Goal: Information Seeking & Learning: Learn about a topic

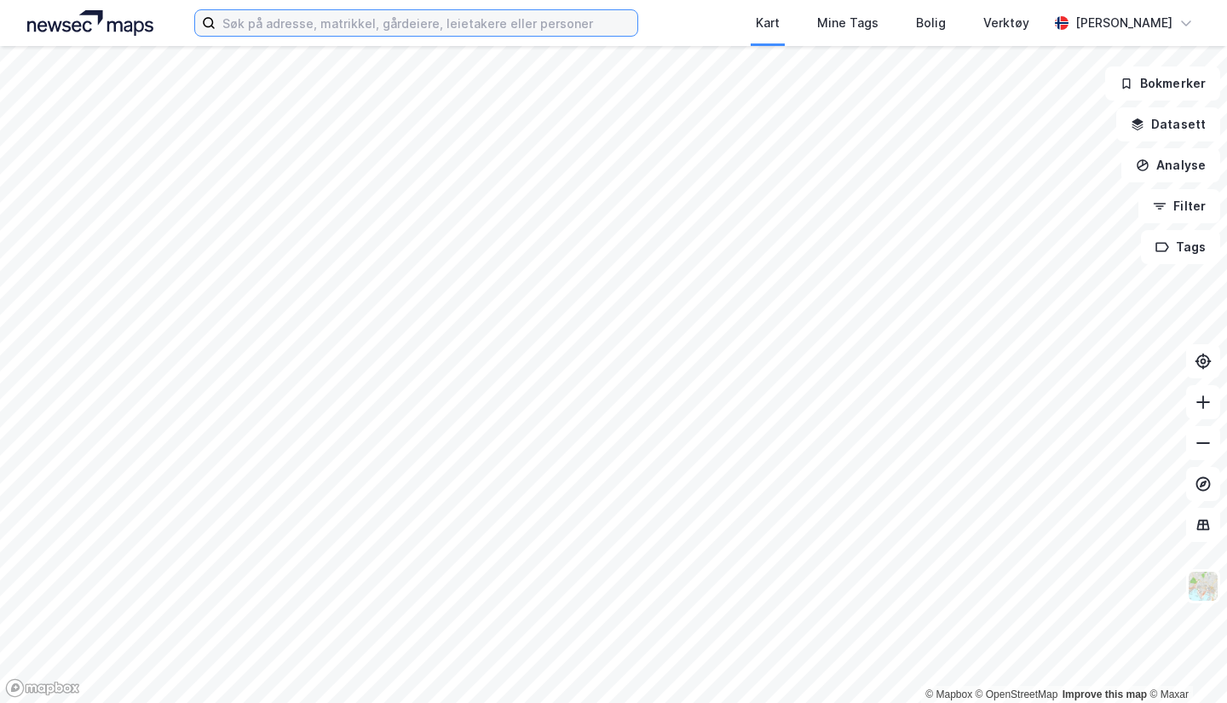
click at [502, 11] on input at bounding box center [427, 23] width 422 height 26
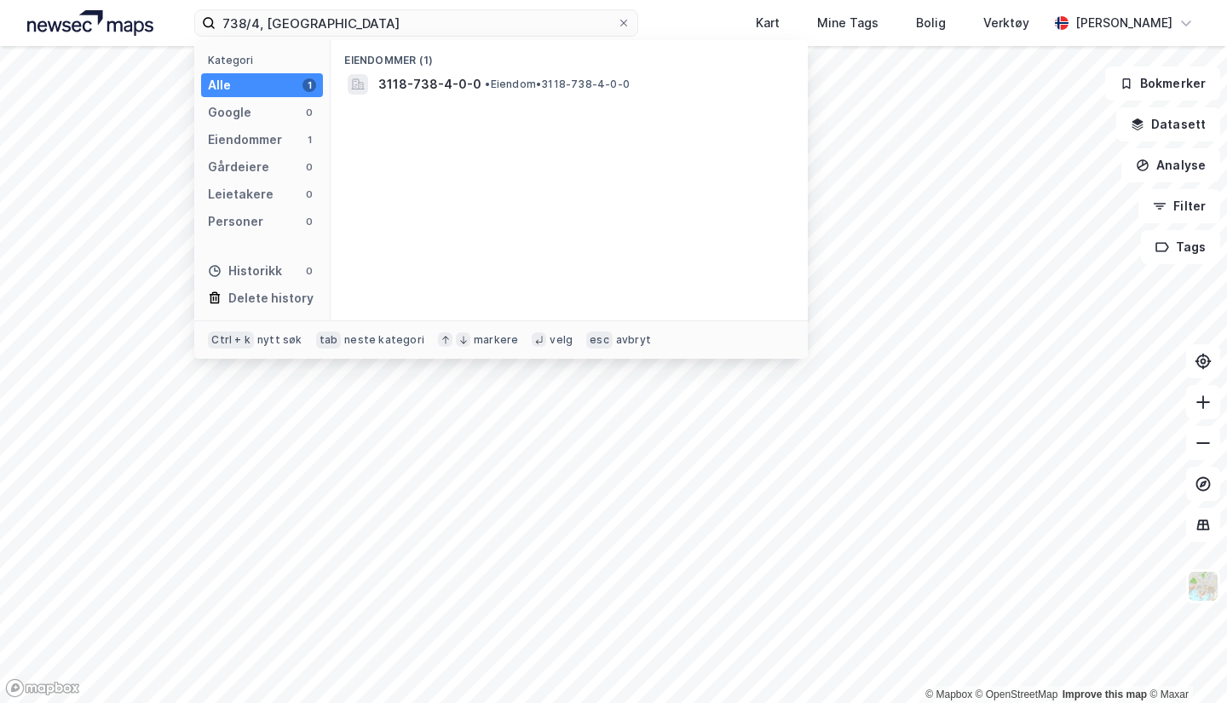
click at [608, 74] on div "3118-738-4-0-0 • Eiendom • 3118-738-4-0-0" at bounding box center [584, 84] width 412 height 20
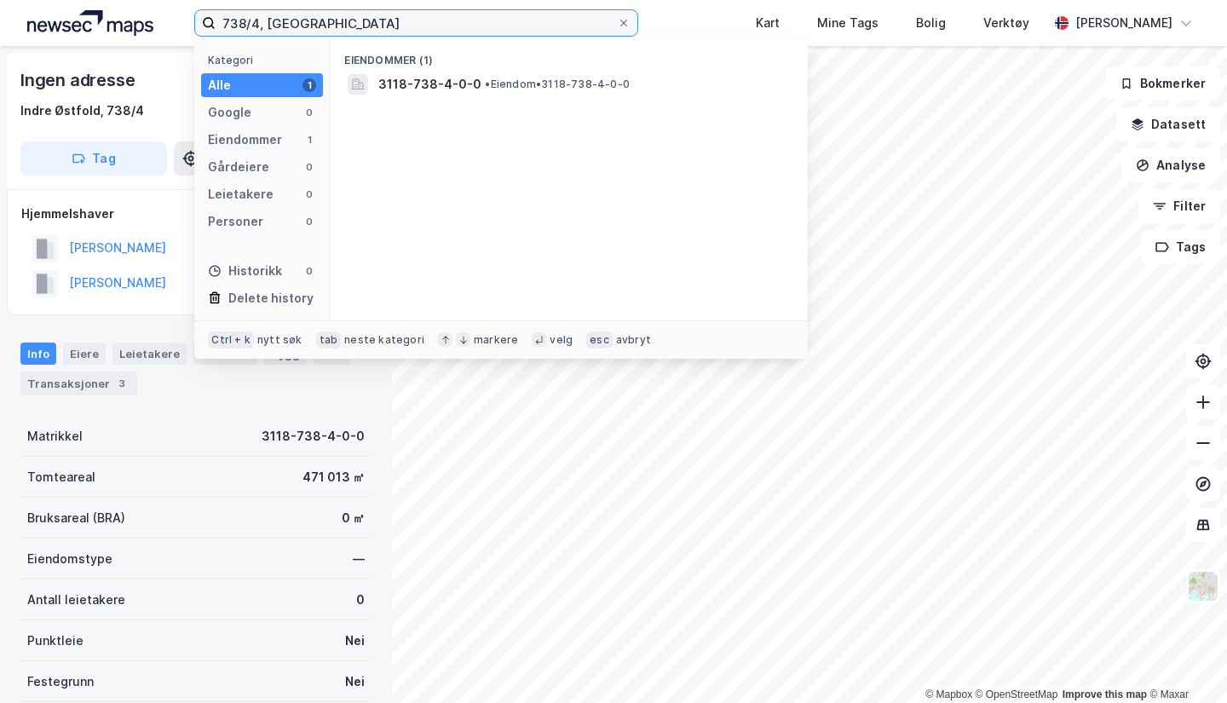
click at [249, 21] on input "738/4, [GEOGRAPHIC_DATA]" at bounding box center [416, 23] width 401 height 26
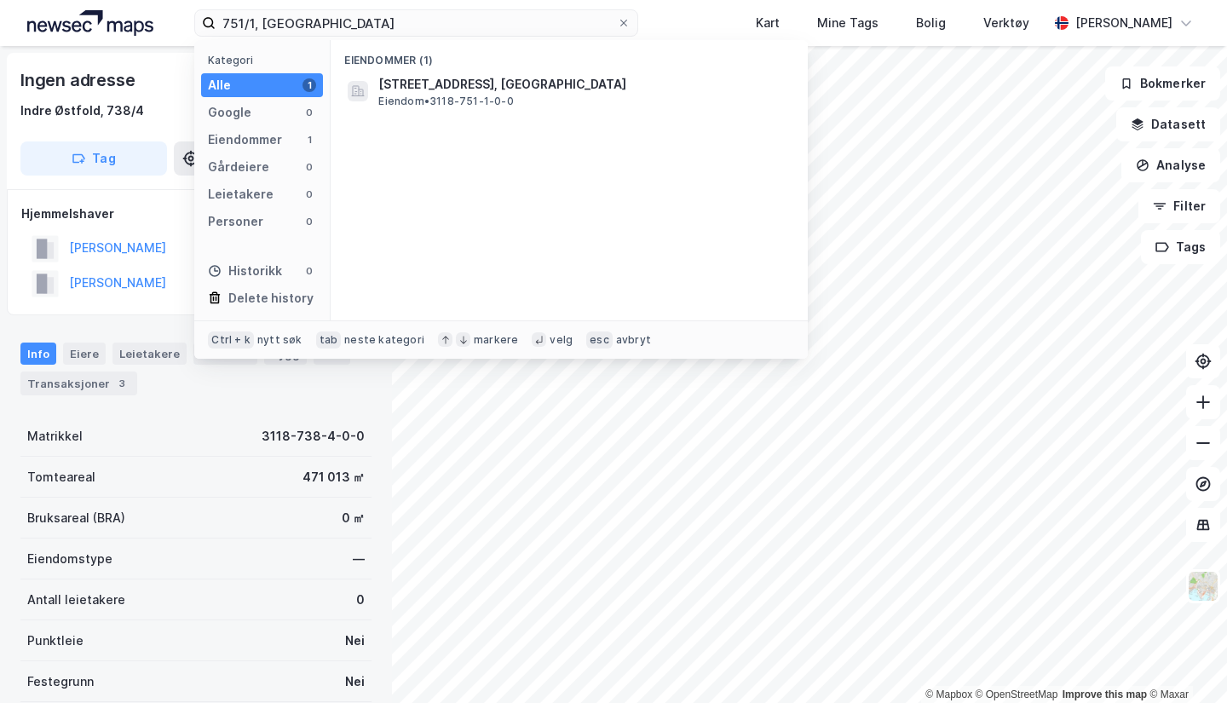
click at [411, 91] on span "[STREET_ADDRESS], [GEOGRAPHIC_DATA]" at bounding box center [582, 84] width 409 height 20
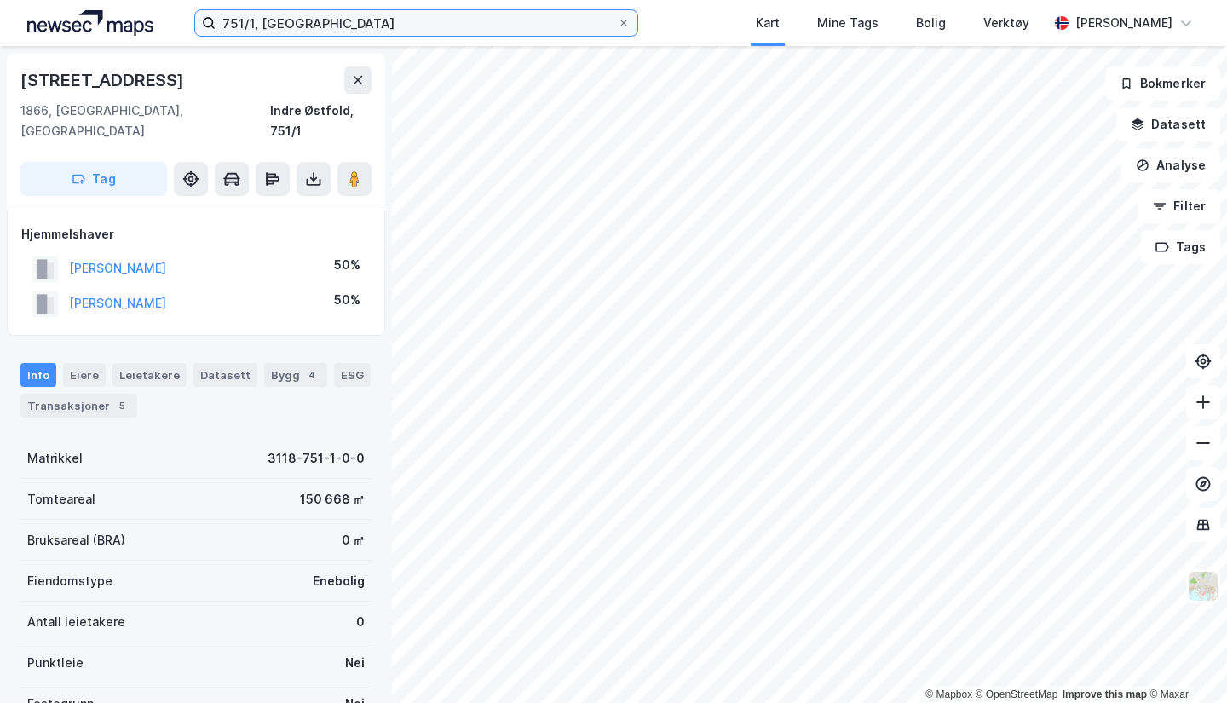
click at [239, 23] on input "751/1, [GEOGRAPHIC_DATA]" at bounding box center [416, 23] width 401 height 26
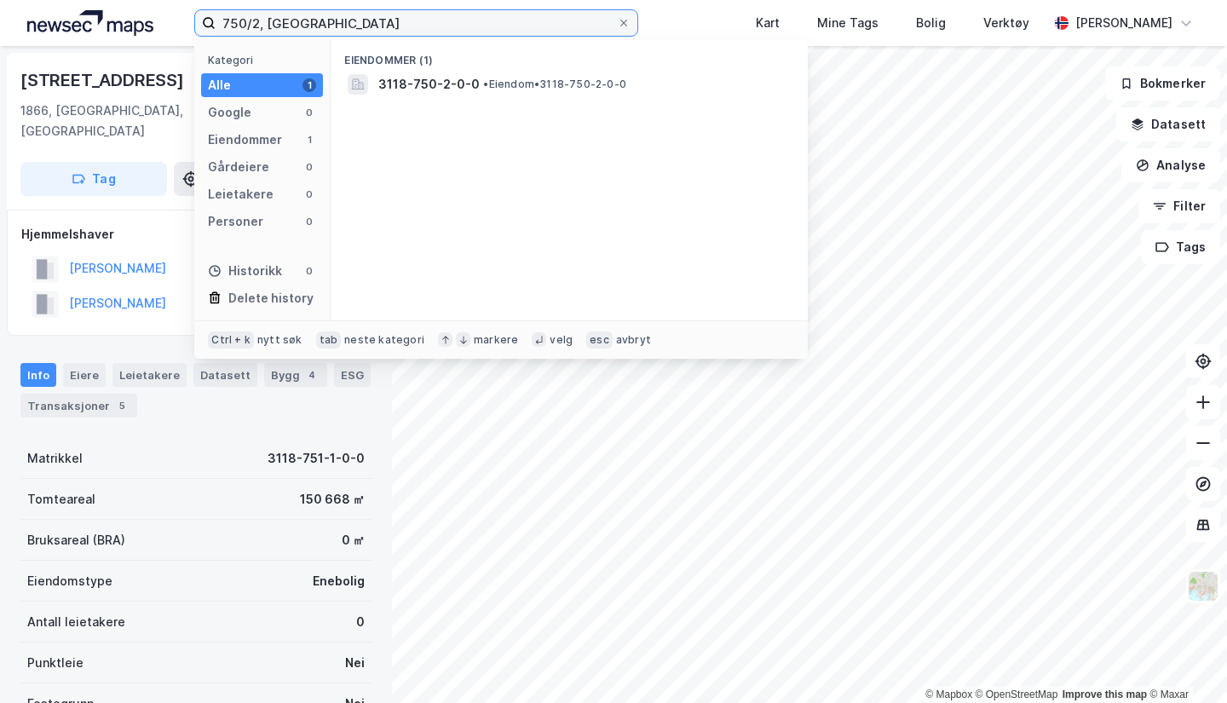
click at [397, 19] on input "750/2, [GEOGRAPHIC_DATA]" at bounding box center [416, 23] width 401 height 26
click at [411, 72] on div "3118-750-2-0-0 • Eiendom • 3118-750-2-0-0" at bounding box center [569, 84] width 450 height 27
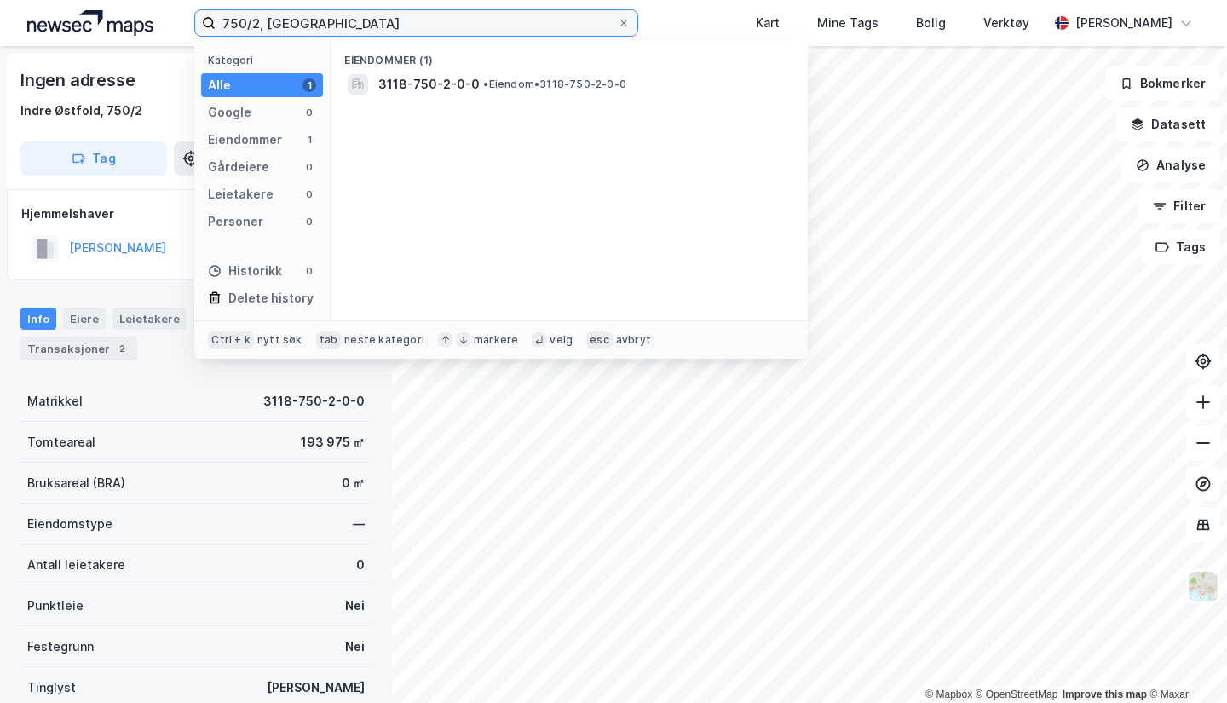
click at [239, 18] on input "750/2, [GEOGRAPHIC_DATA]" at bounding box center [416, 23] width 401 height 26
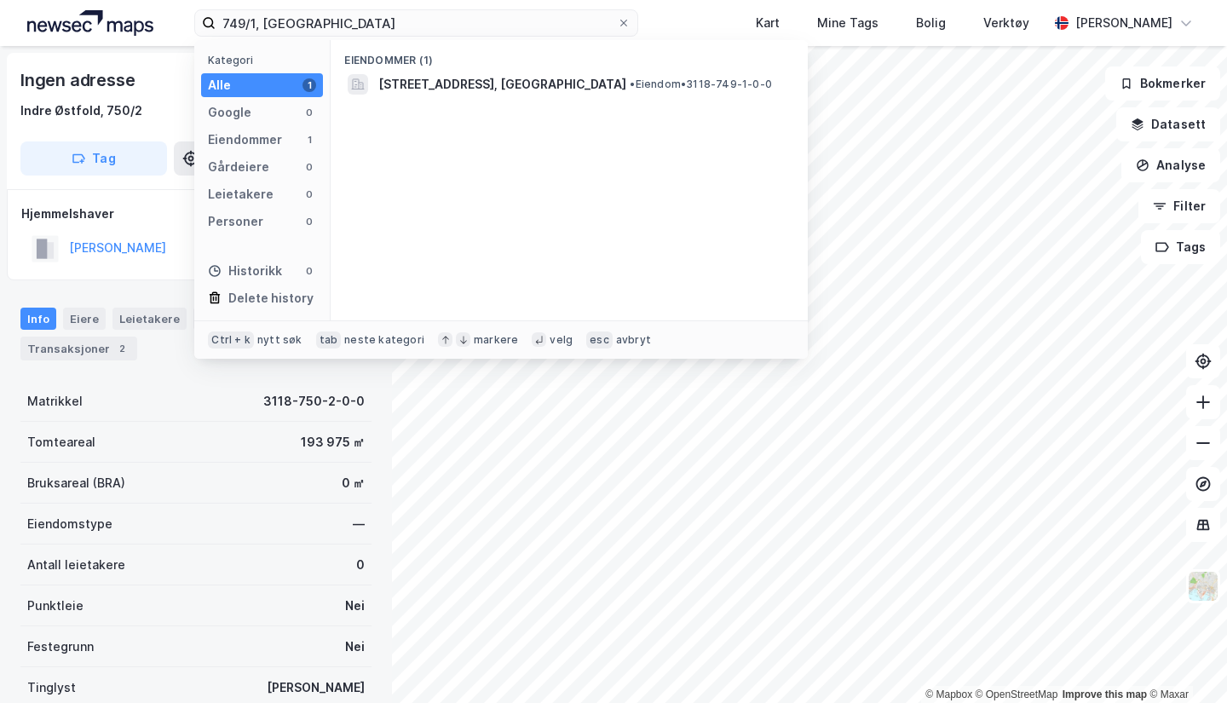
click at [542, 83] on span "[STREET_ADDRESS], [GEOGRAPHIC_DATA]" at bounding box center [502, 84] width 248 height 20
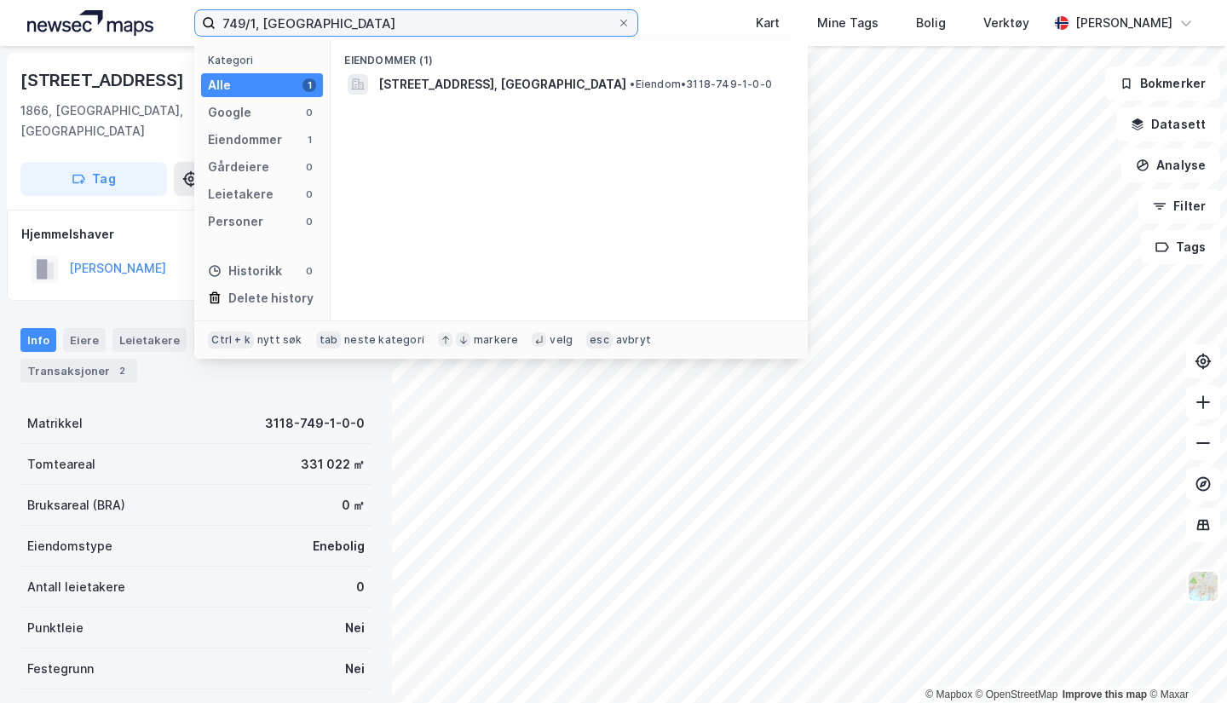
click at [265, 25] on input "749/1, [GEOGRAPHIC_DATA]" at bounding box center [416, 23] width 401 height 26
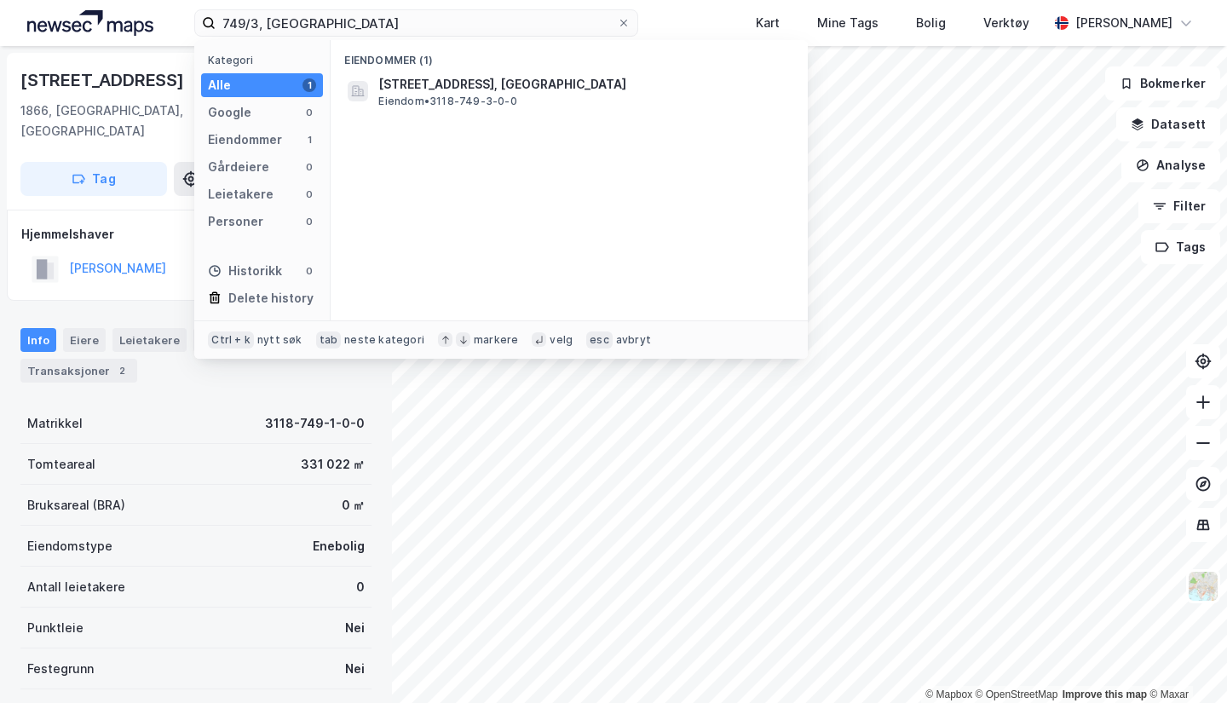
click at [460, 86] on span "[STREET_ADDRESS], [GEOGRAPHIC_DATA]" at bounding box center [582, 84] width 409 height 20
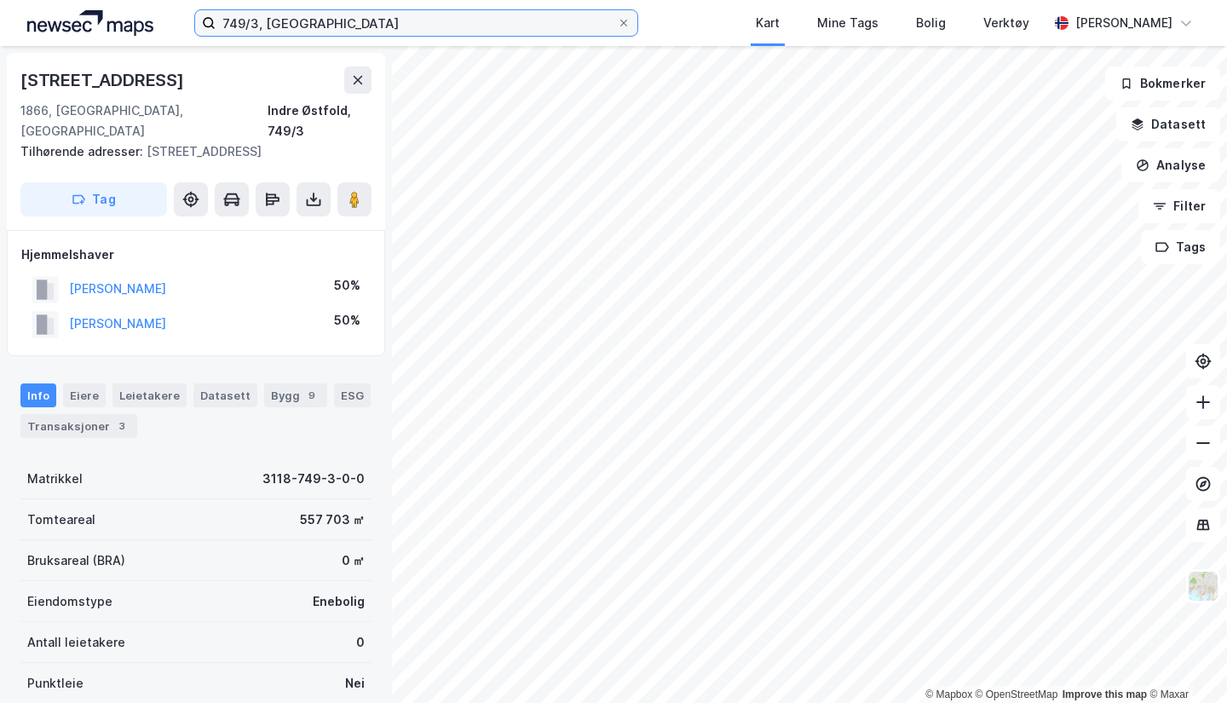
click at [259, 21] on input "749/3, [GEOGRAPHIC_DATA]" at bounding box center [416, 23] width 401 height 26
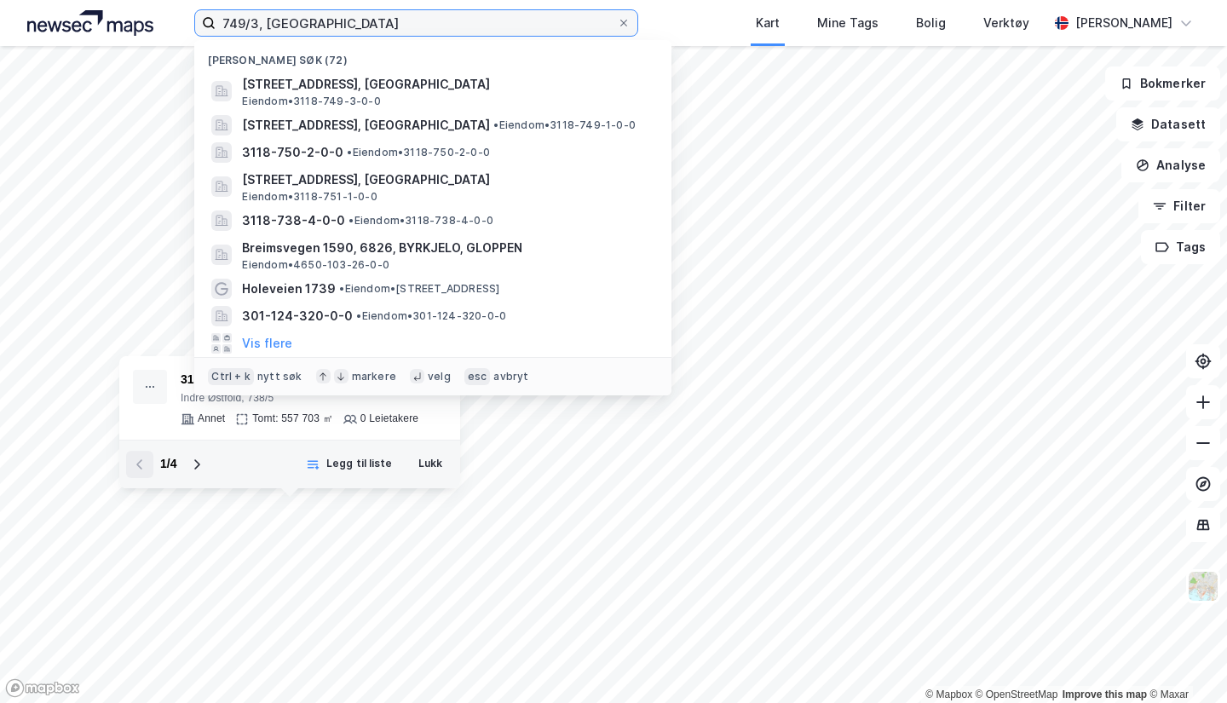
click at [319, 22] on input "749/3, [GEOGRAPHIC_DATA]" at bounding box center [416, 23] width 401 height 26
click at [315, 79] on span "[STREET_ADDRESS], [GEOGRAPHIC_DATA]" at bounding box center [446, 84] width 409 height 20
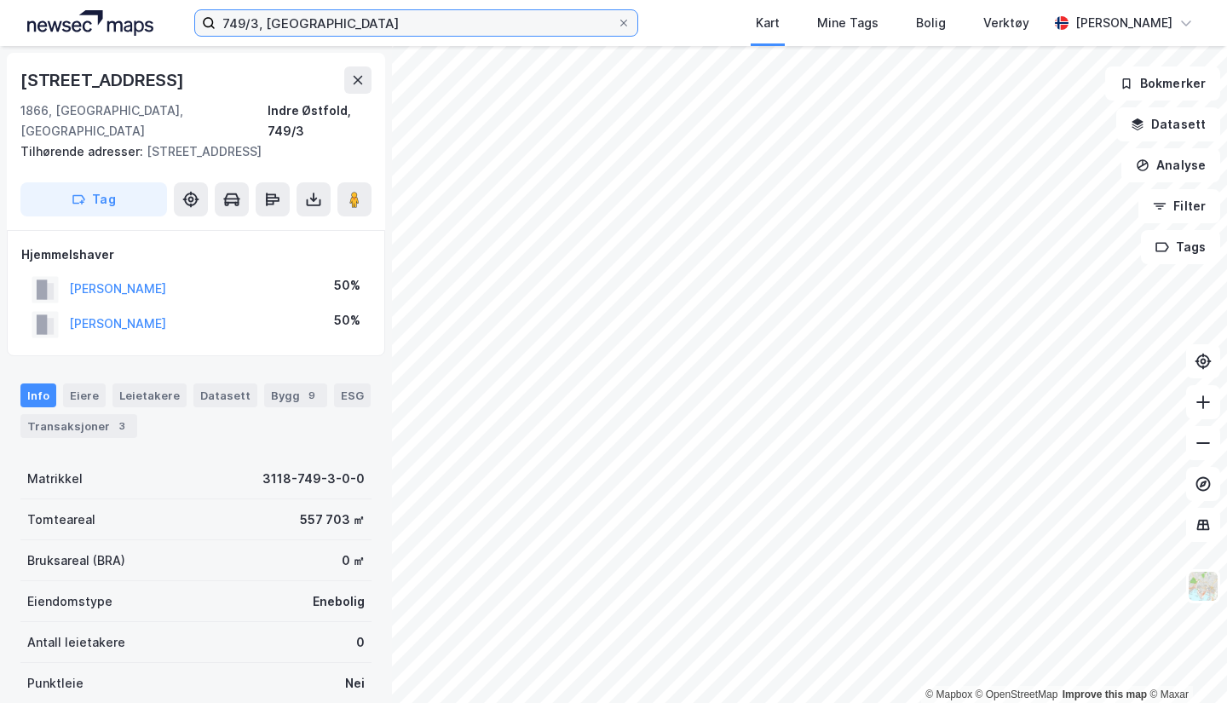
click at [261, 18] on input "749/3, [GEOGRAPHIC_DATA]" at bounding box center [416, 23] width 401 height 26
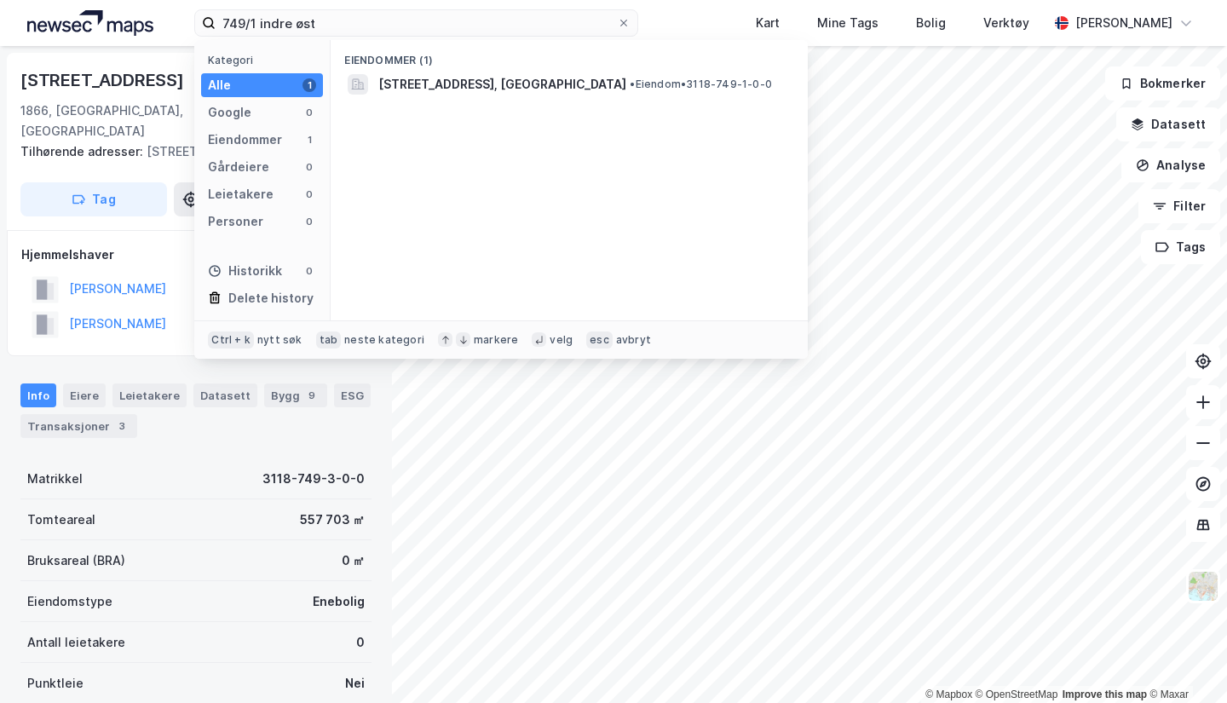
click at [426, 83] on span "[STREET_ADDRESS], [GEOGRAPHIC_DATA]" at bounding box center [502, 84] width 248 height 20
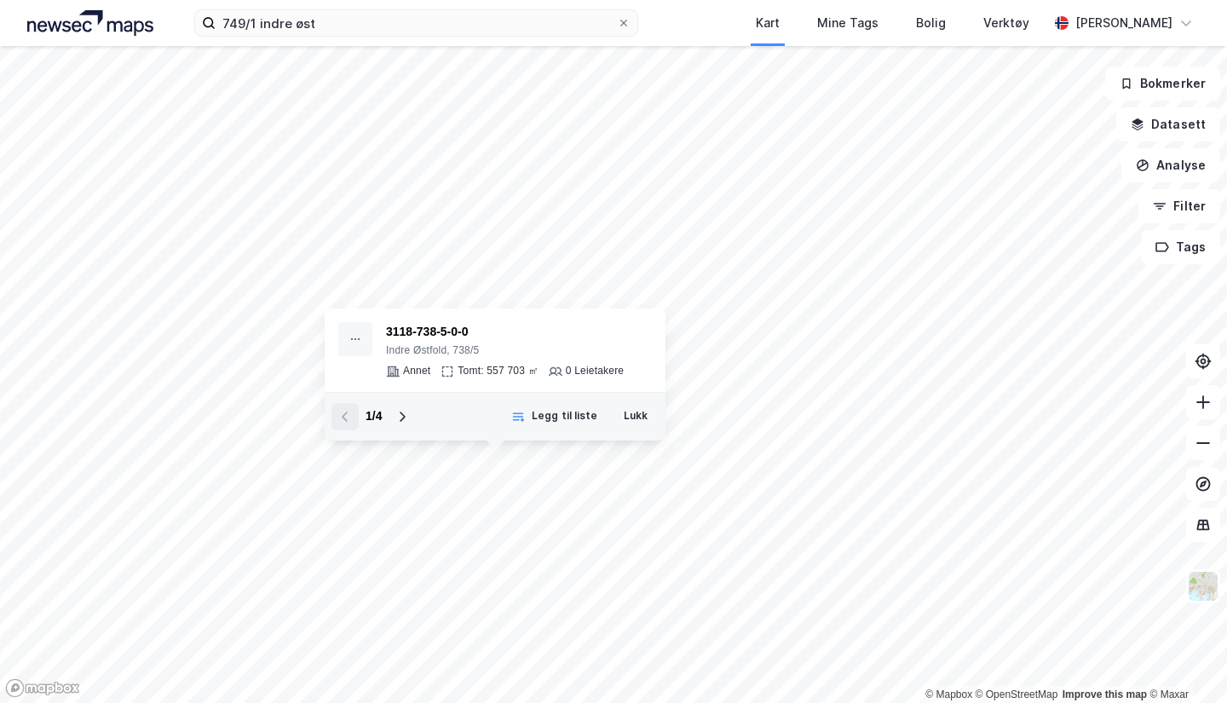
click at [410, 418] on button at bounding box center [401, 416] width 27 height 27
click at [342, 416] on icon at bounding box center [345, 417] width 14 height 14
click at [400, 417] on icon at bounding box center [402, 417] width 14 height 14
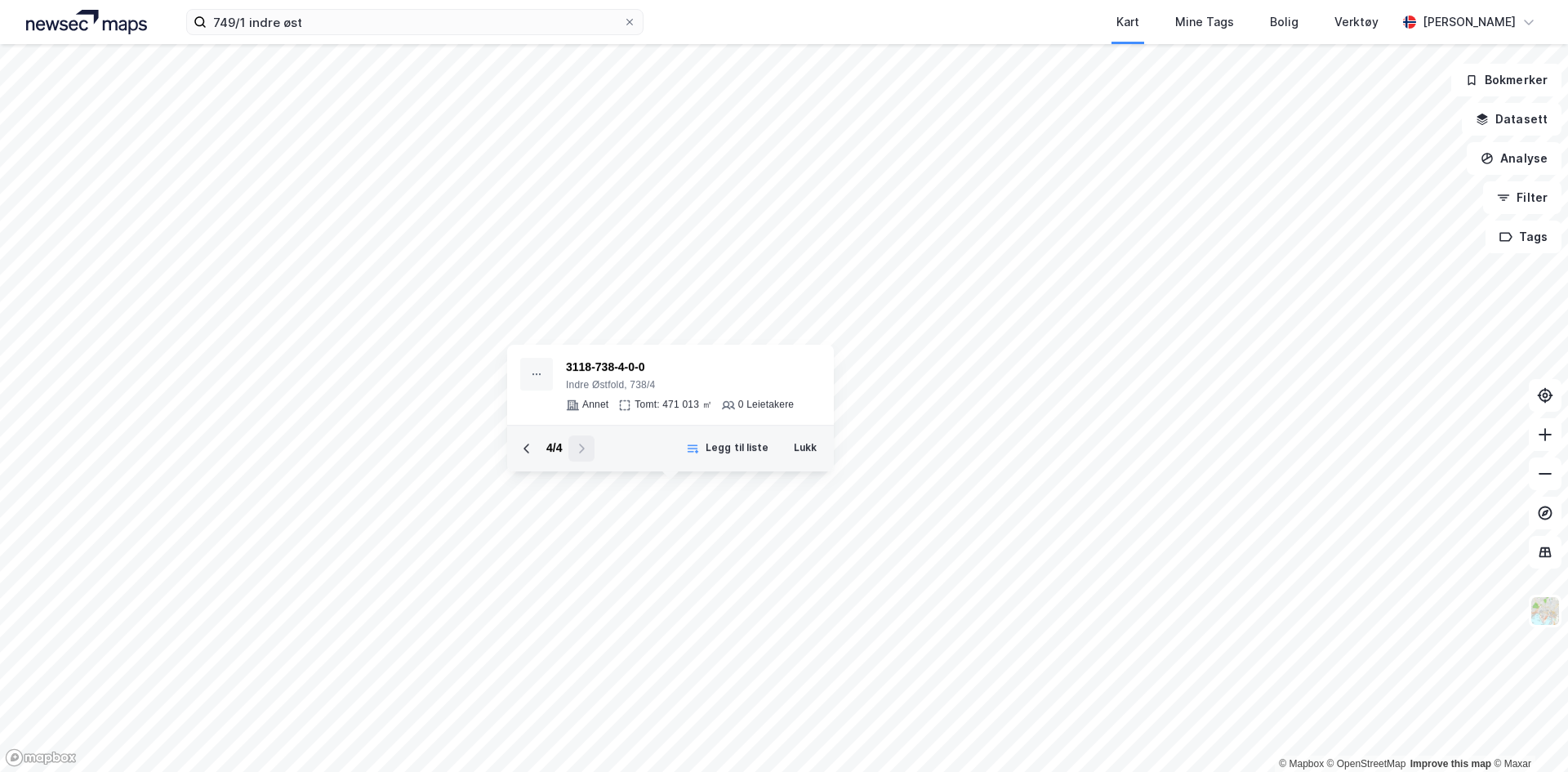
click at [810, 448] on button "Lukk" at bounding box center [805, 448] width 44 height 26
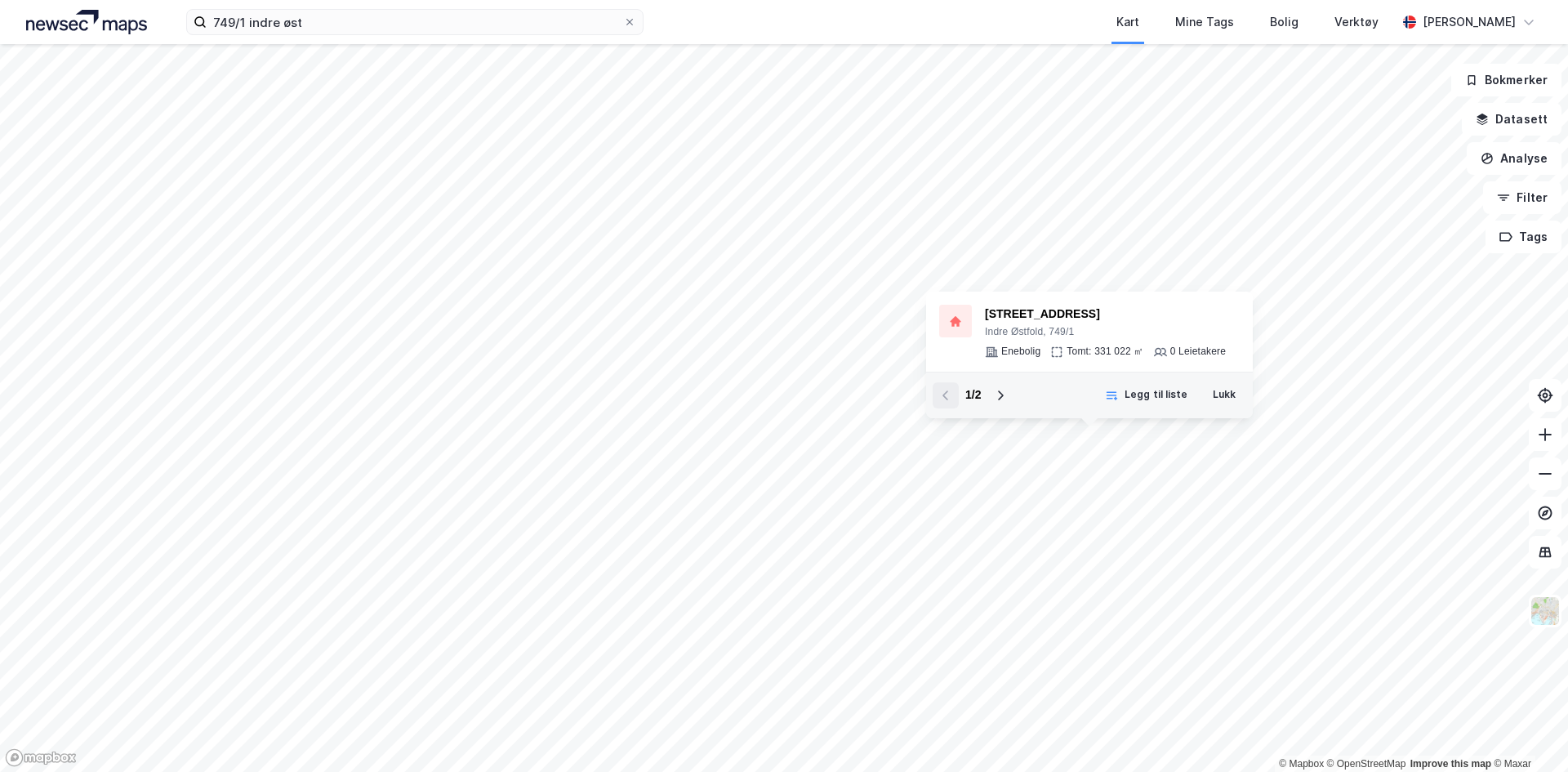
click at [995, 390] on icon at bounding box center [1001, 395] width 13 height 13
click at [958, 402] on div "2 / 2" at bounding box center [973, 395] width 81 height 26
click at [957, 401] on button at bounding box center [945, 395] width 26 height 26
click at [997, 395] on icon at bounding box center [1001, 395] width 13 height 13
click at [950, 395] on icon at bounding box center [946, 395] width 13 height 13
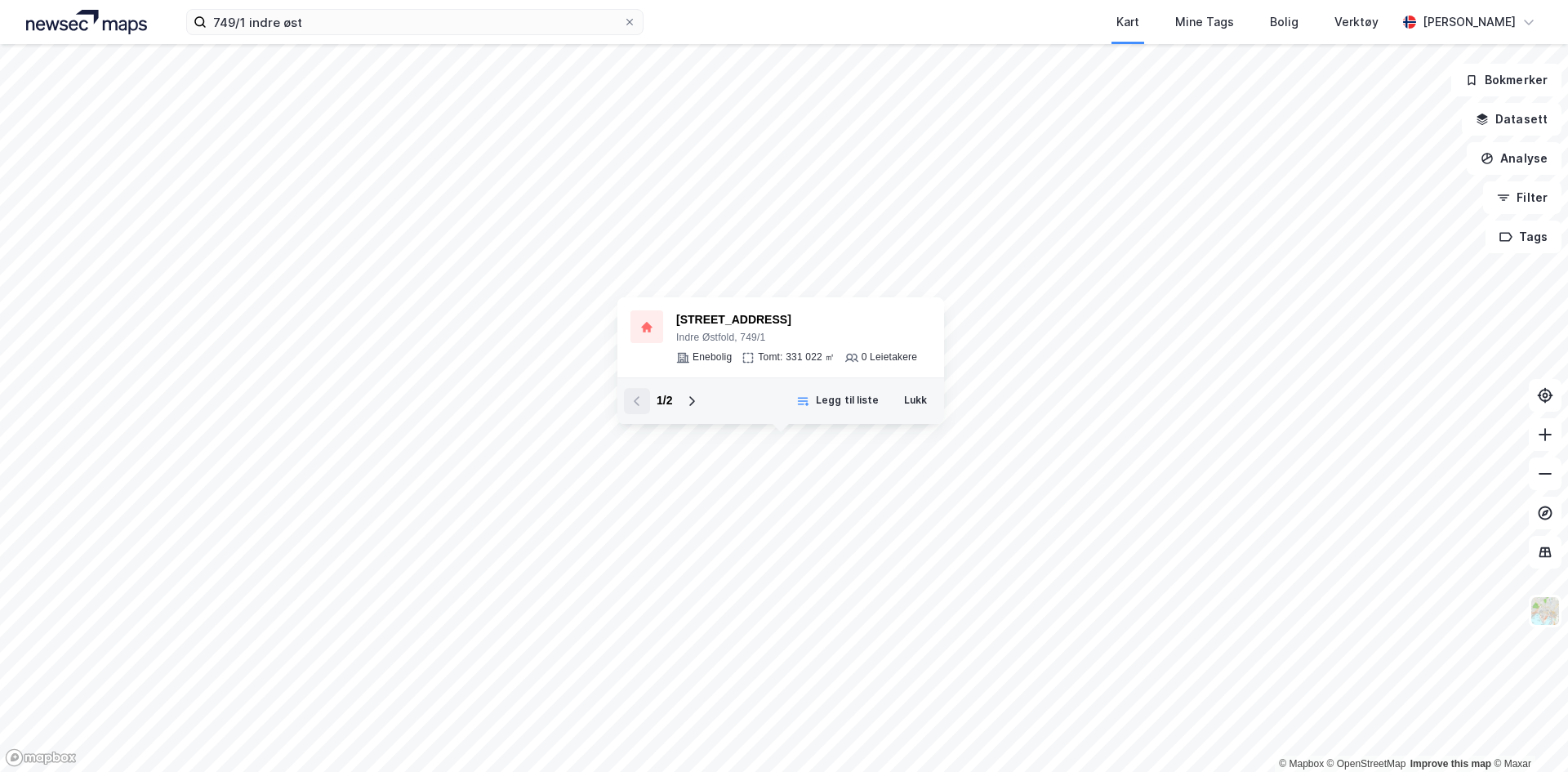
click at [680, 406] on button at bounding box center [691, 401] width 26 height 26
click at [680, 406] on div "1 / 2" at bounding box center [664, 401] width 81 height 26
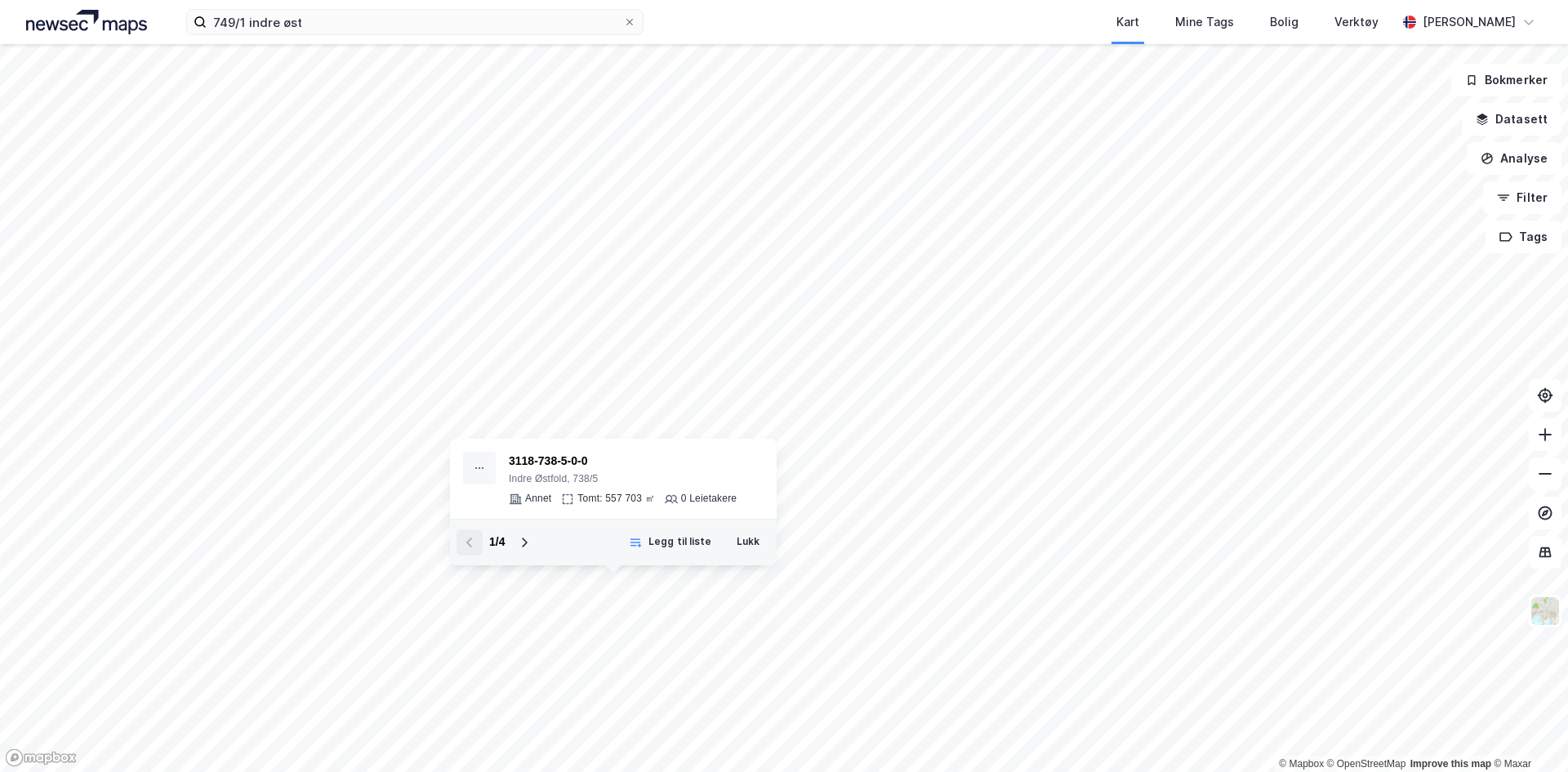
click at [532, 550] on button at bounding box center [523, 542] width 26 height 26
click at [474, 549] on button at bounding box center [469, 542] width 26 height 26
click at [521, 546] on icon at bounding box center [524, 543] width 13 height 13
click at [488, 545] on div "3 / 4" at bounding box center [496, 542] width 81 height 26
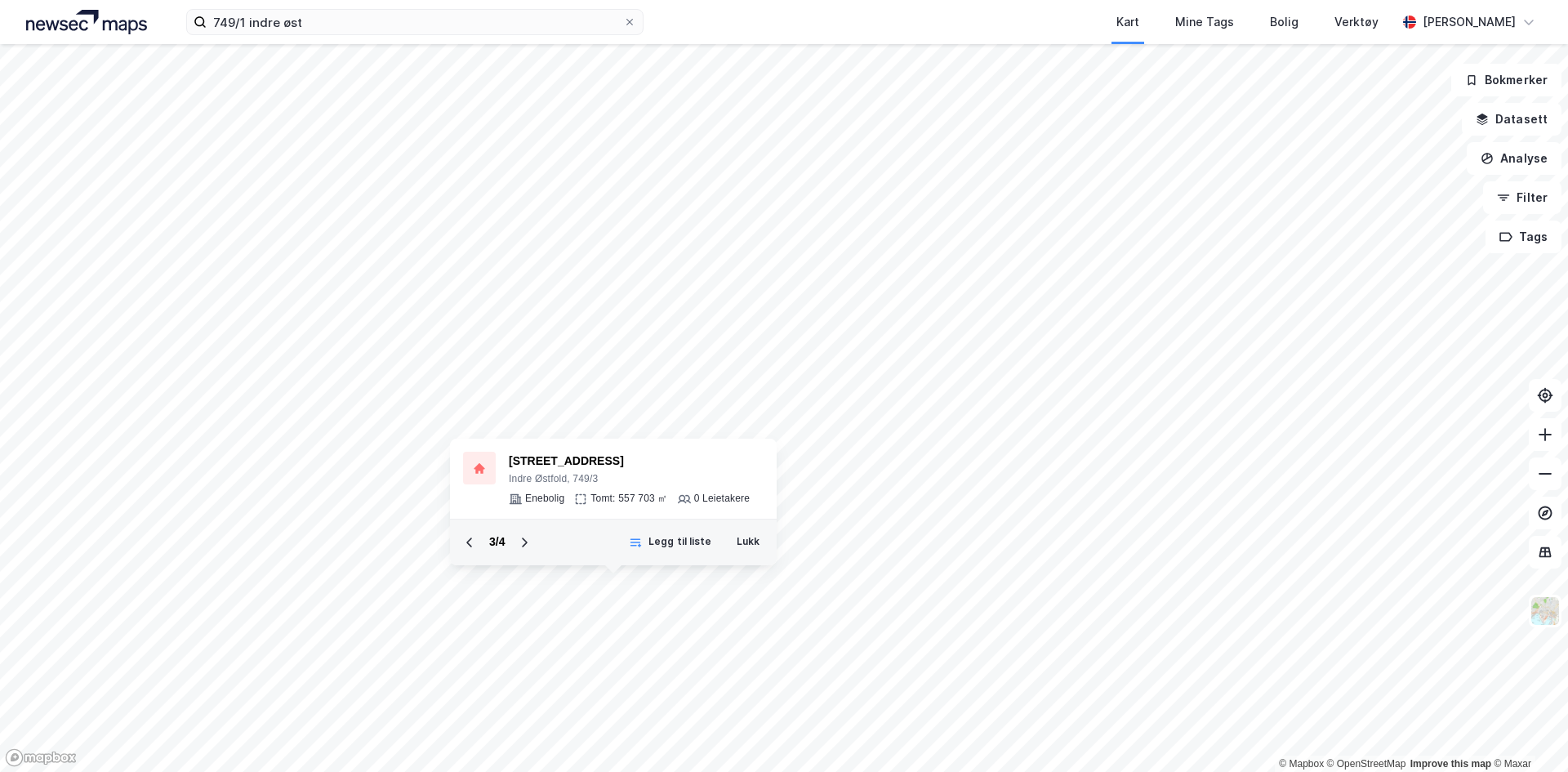
click at [480, 544] on button at bounding box center [469, 542] width 26 height 26
click at [527, 544] on icon at bounding box center [524, 543] width 13 height 13
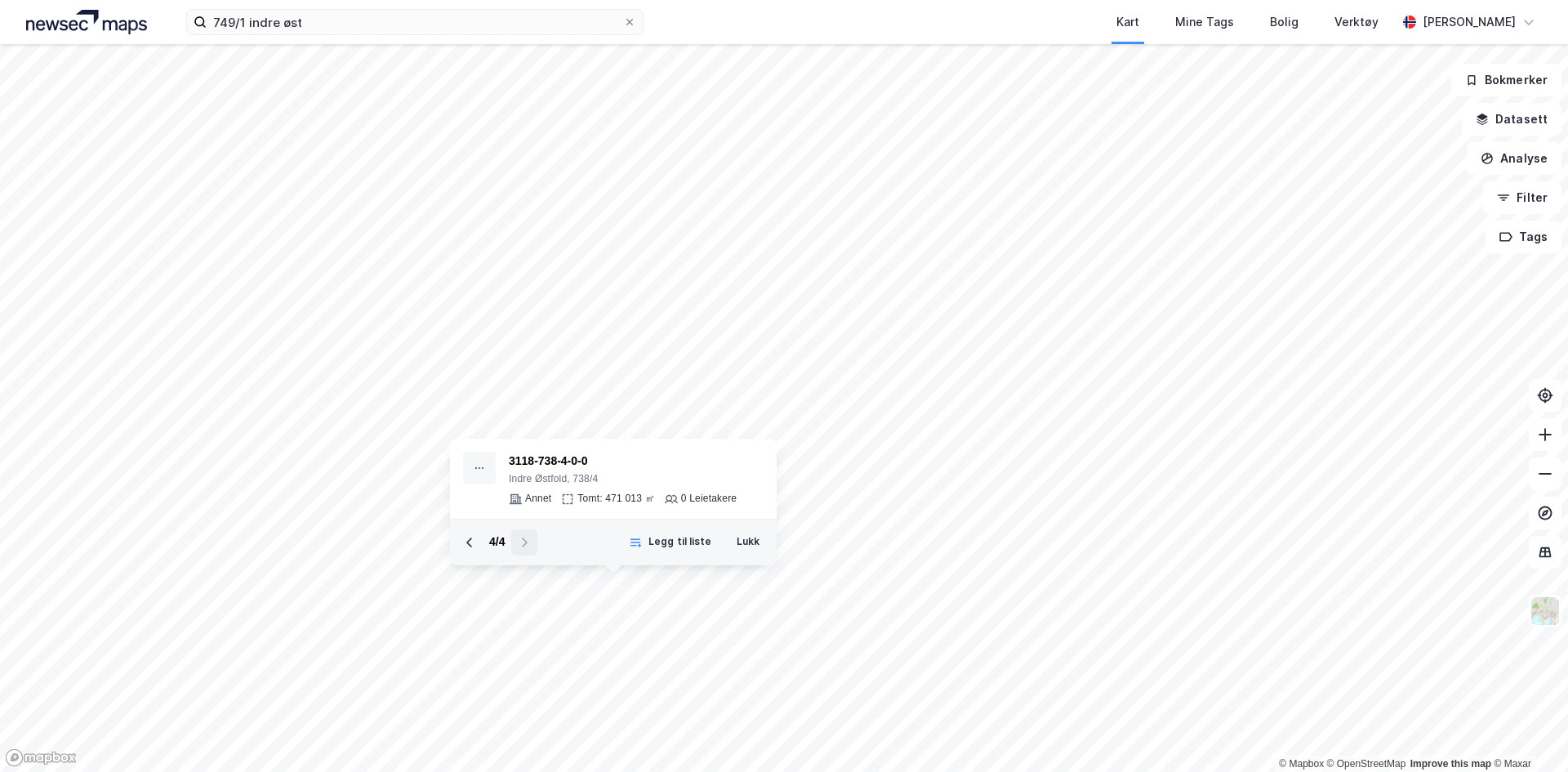
click at [741, 539] on button "Lukk" at bounding box center [748, 542] width 44 height 26
click at [742, 545] on button "Lukk" at bounding box center [748, 542] width 44 height 26
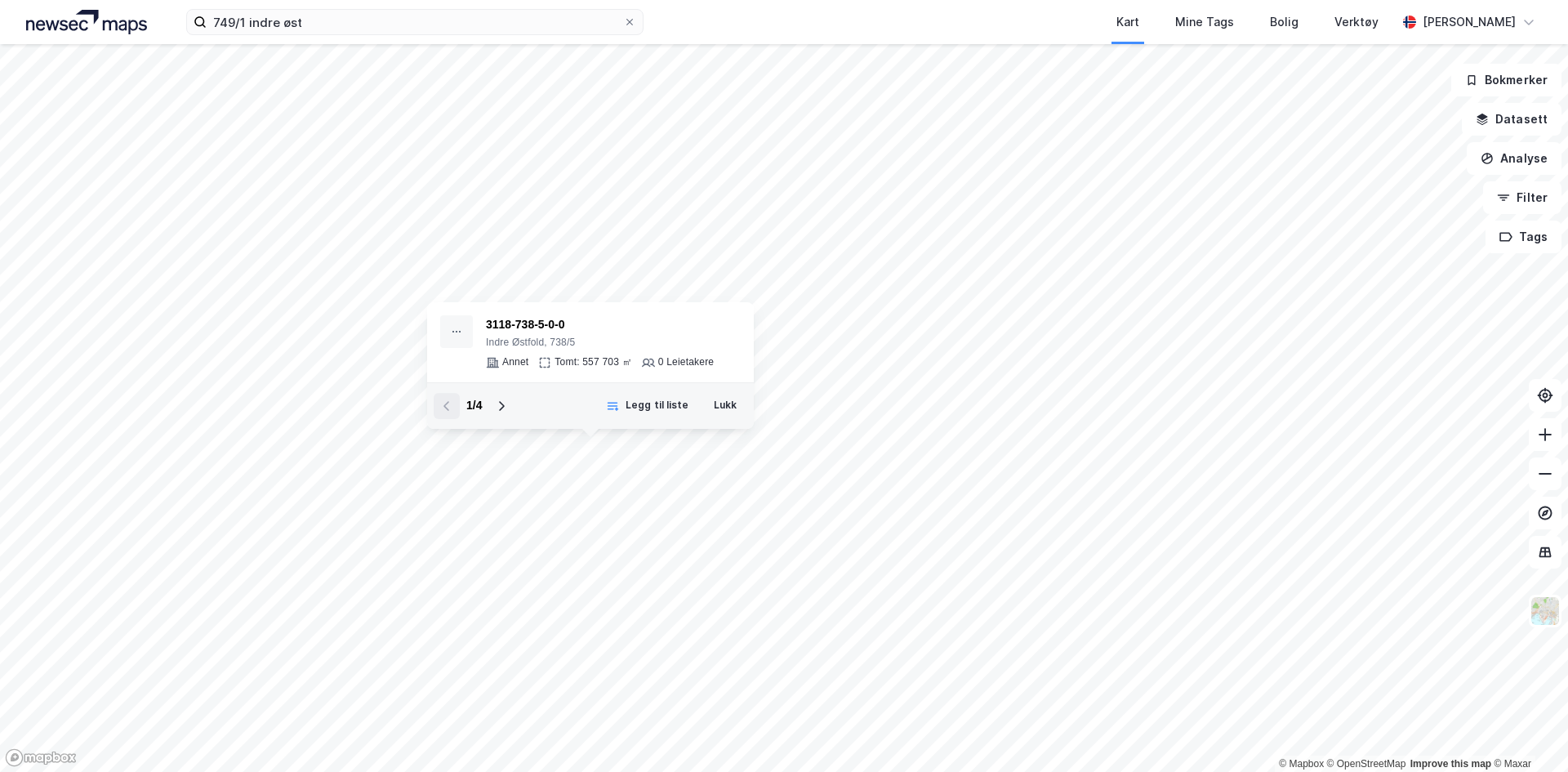
click at [494, 406] on button at bounding box center [500, 406] width 26 height 26
click at [455, 407] on button at bounding box center [446, 406] width 26 height 26
click at [503, 407] on icon at bounding box center [502, 406] width 6 height 10
click at [435, 402] on button at bounding box center [446, 406] width 26 height 26
click at [498, 403] on icon at bounding box center [501, 407] width 13 height 13
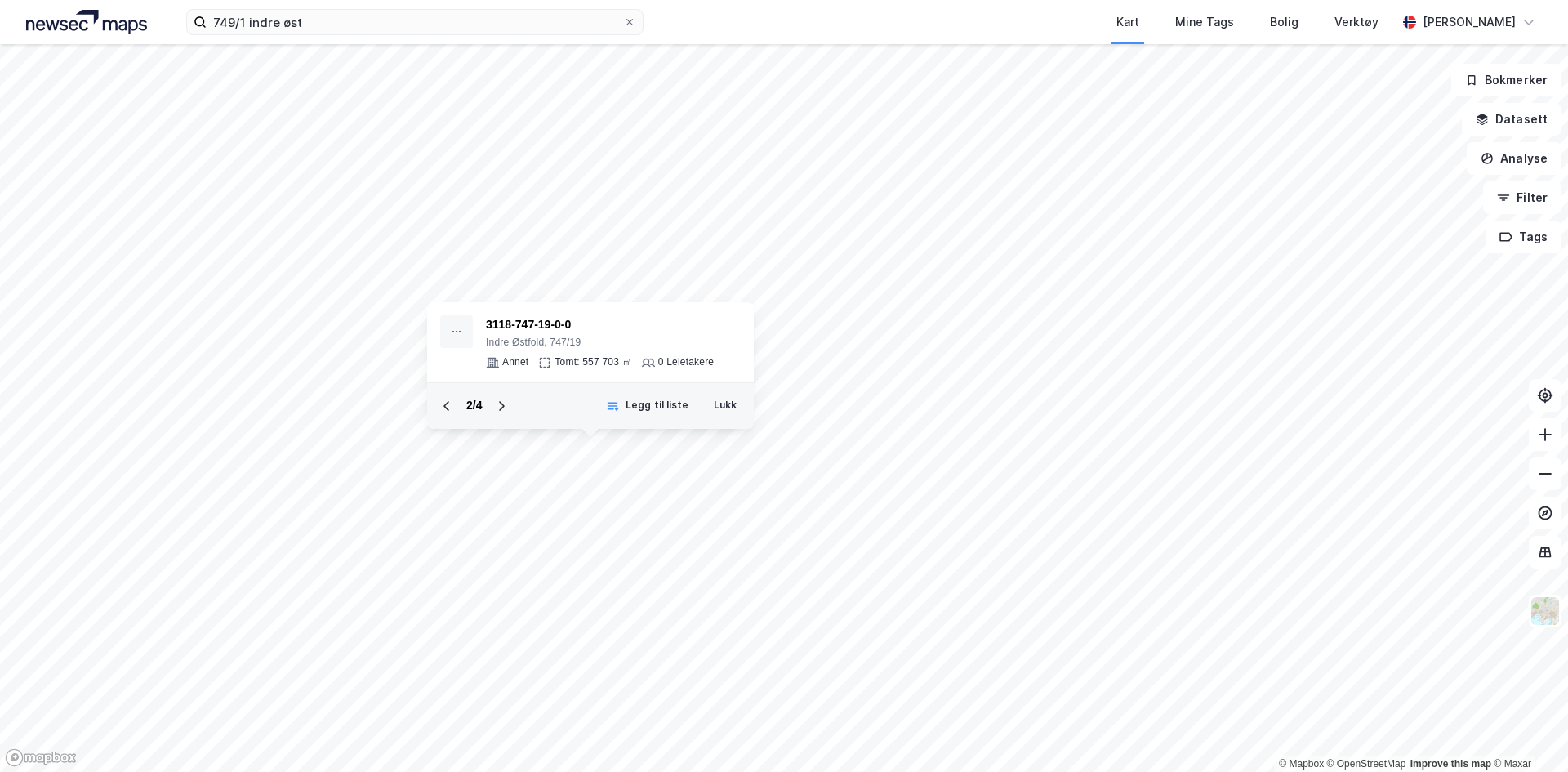
click at [498, 403] on icon at bounding box center [501, 407] width 13 height 13
click at [450, 407] on icon at bounding box center [447, 407] width 13 height 13
click at [510, 405] on button at bounding box center [500, 406] width 26 height 26
click at [438, 413] on button at bounding box center [446, 406] width 26 height 26
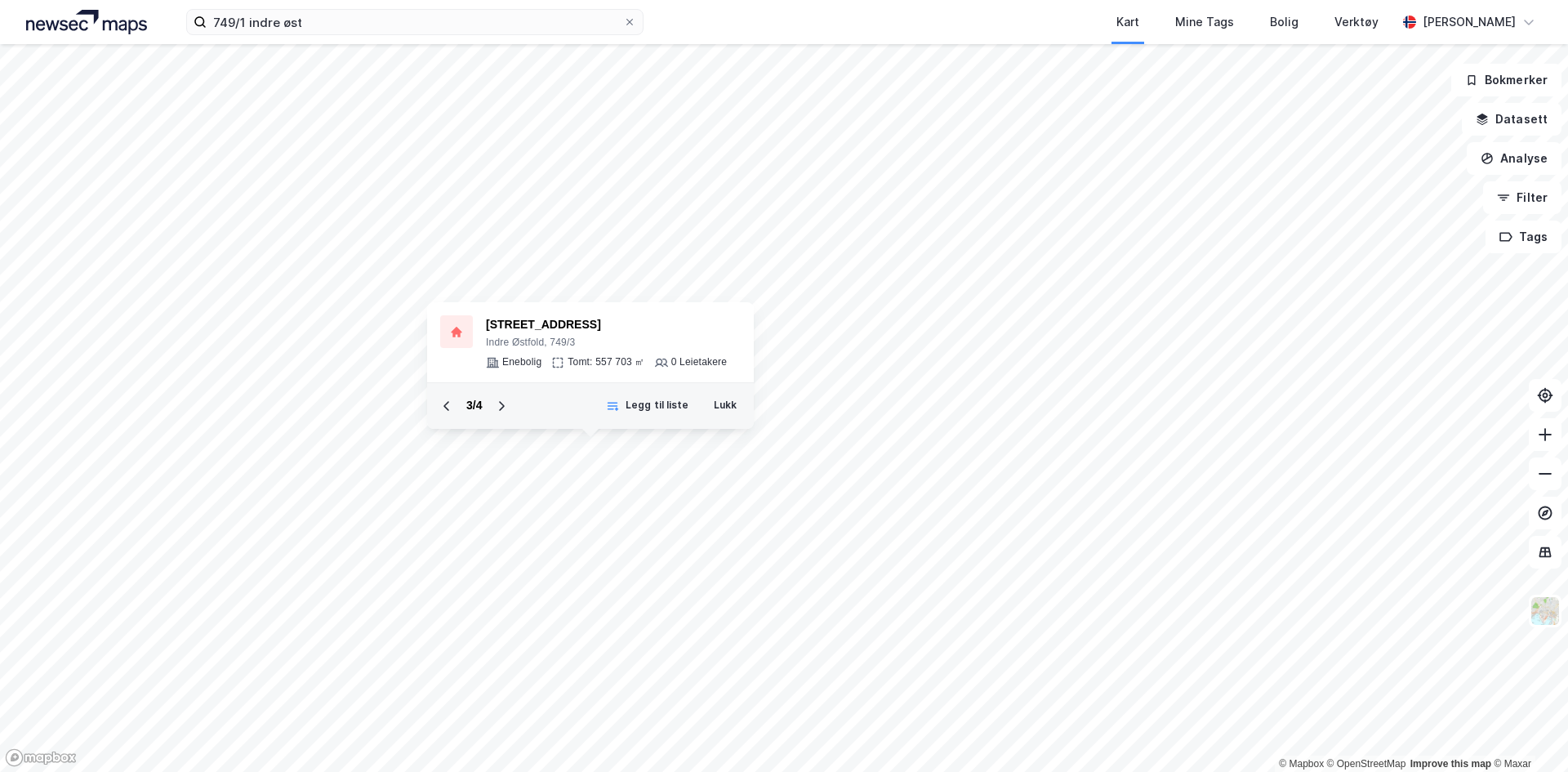
click at [438, 413] on button at bounding box center [446, 406] width 26 height 26
click at [509, 406] on button at bounding box center [500, 406] width 26 height 26
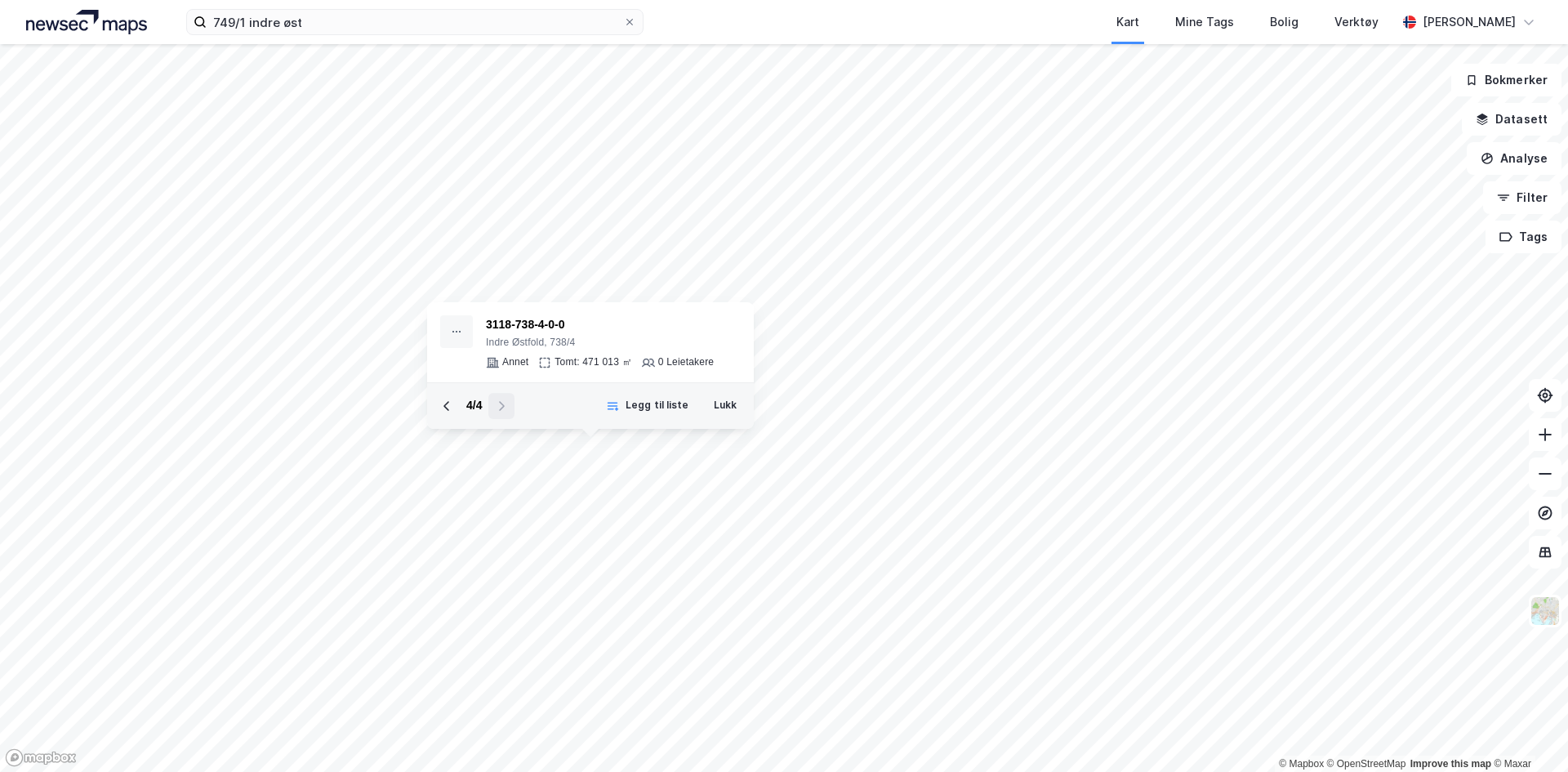
click at [450, 407] on icon at bounding box center [447, 407] width 13 height 13
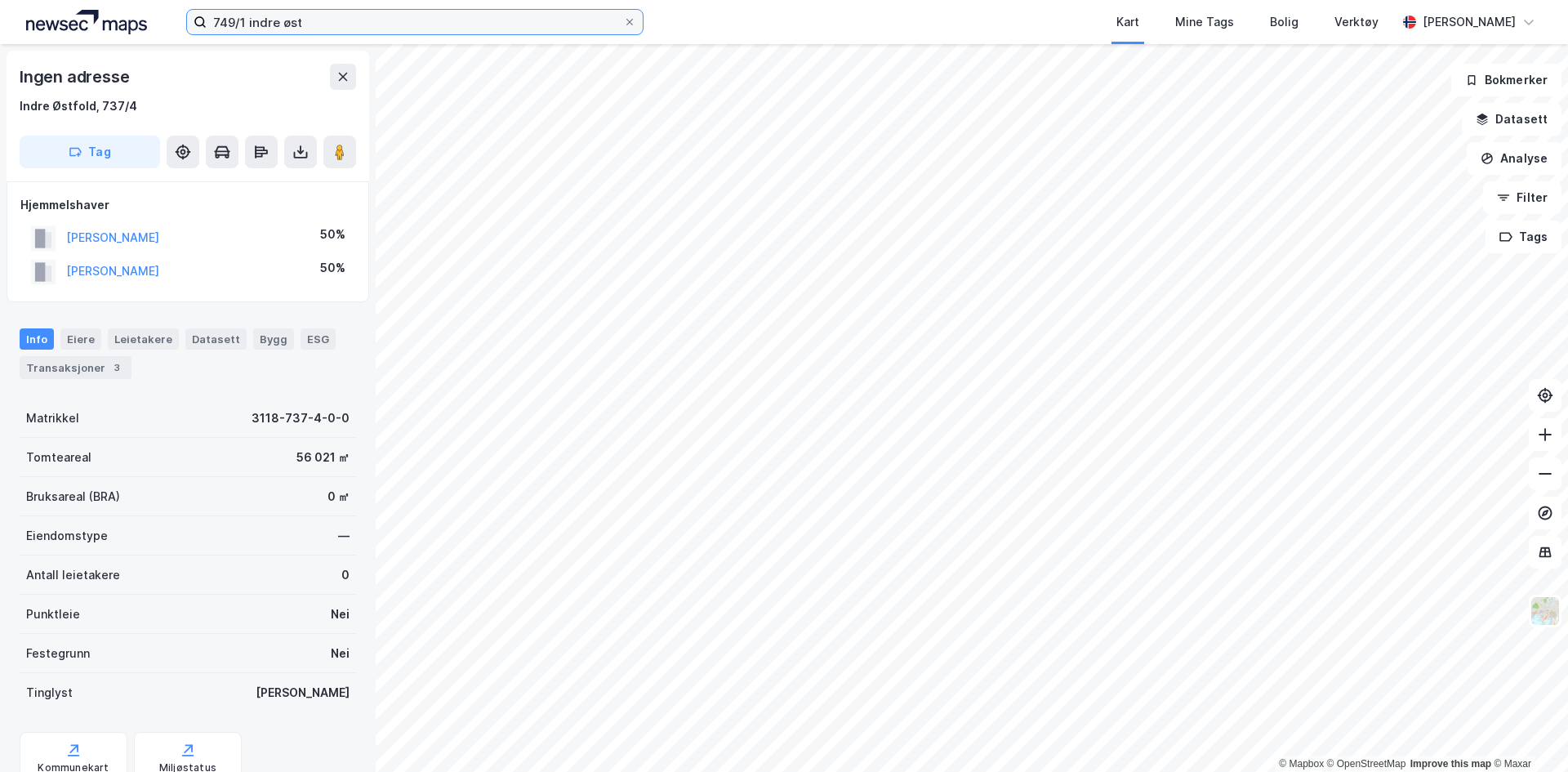
click at [235, 24] on input "749/1 indre øst" at bounding box center [415, 22] width 416 height 25
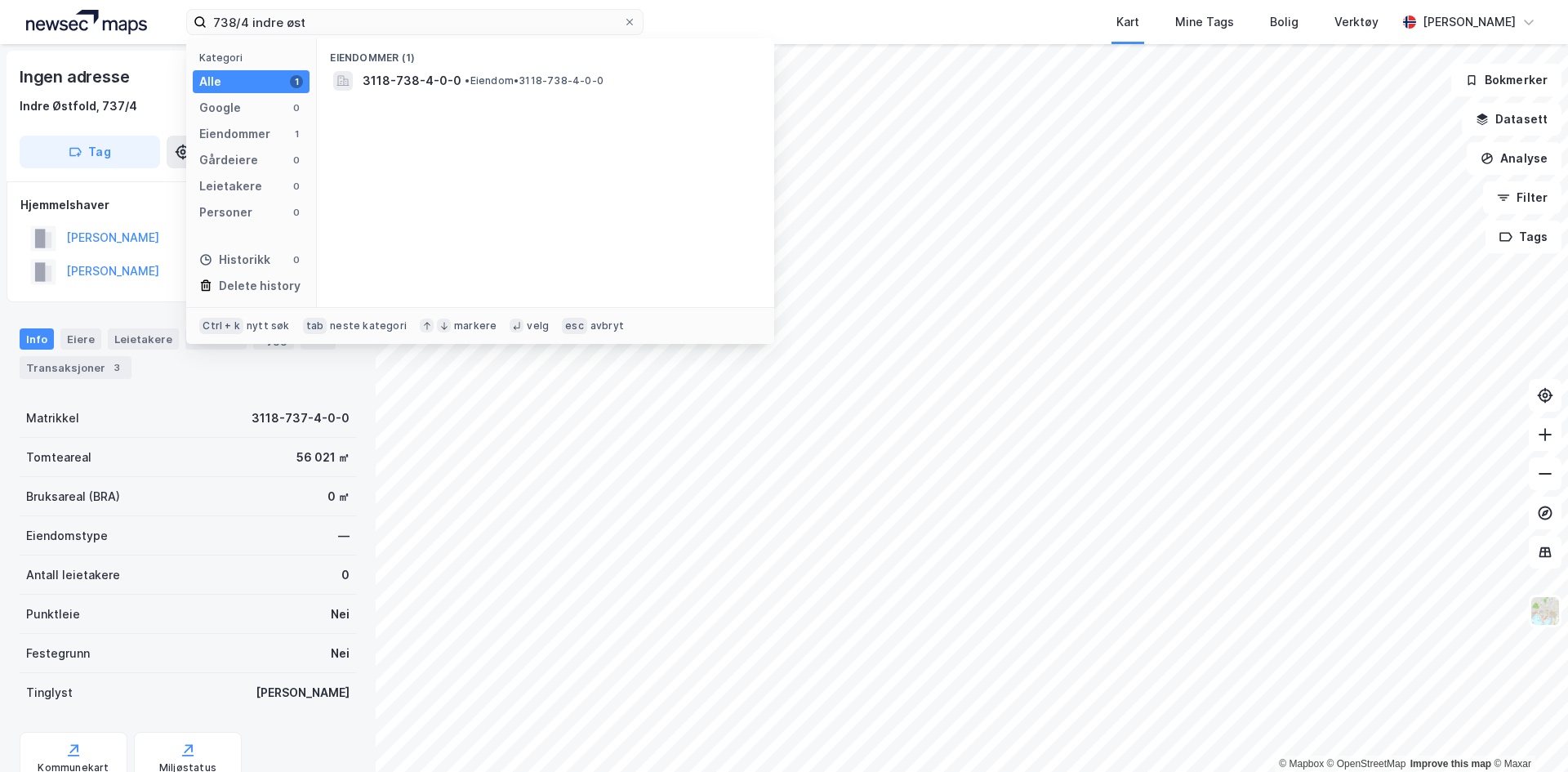
click at [528, 65] on div "Eiendommer (1)" at bounding box center [545, 53] width 457 height 30
click at [524, 76] on span "• Eiendom • 3118-738-4-0-0" at bounding box center [534, 82] width 139 height 13
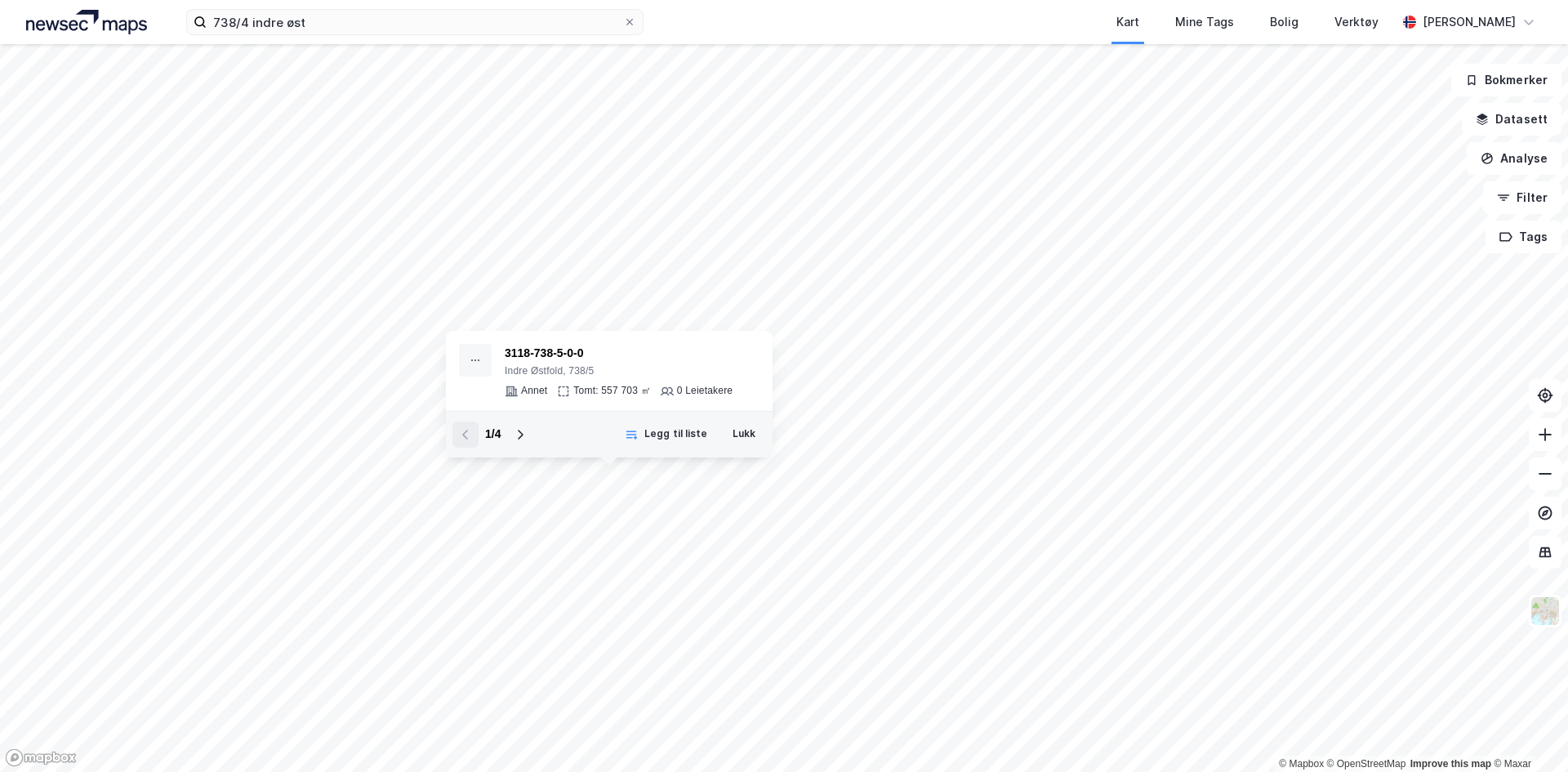
click at [520, 443] on button at bounding box center [519, 434] width 26 height 26
click at [471, 437] on icon at bounding box center [466, 434] width 13 height 13
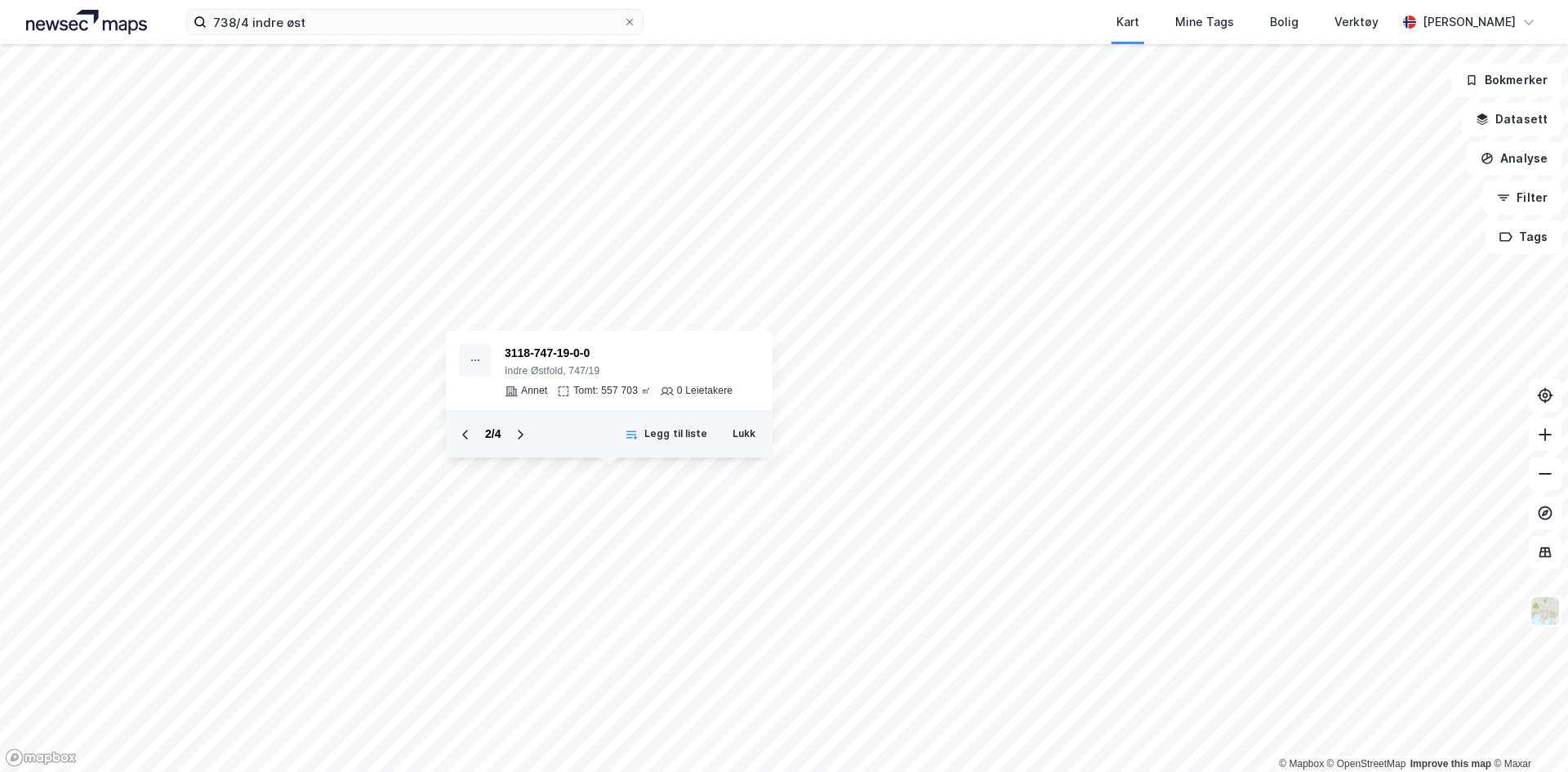
click at [471, 437] on icon at bounding box center [466, 434] width 13 height 13
click at [471, 437] on div "1 / 4" at bounding box center [493, 434] width 81 height 26
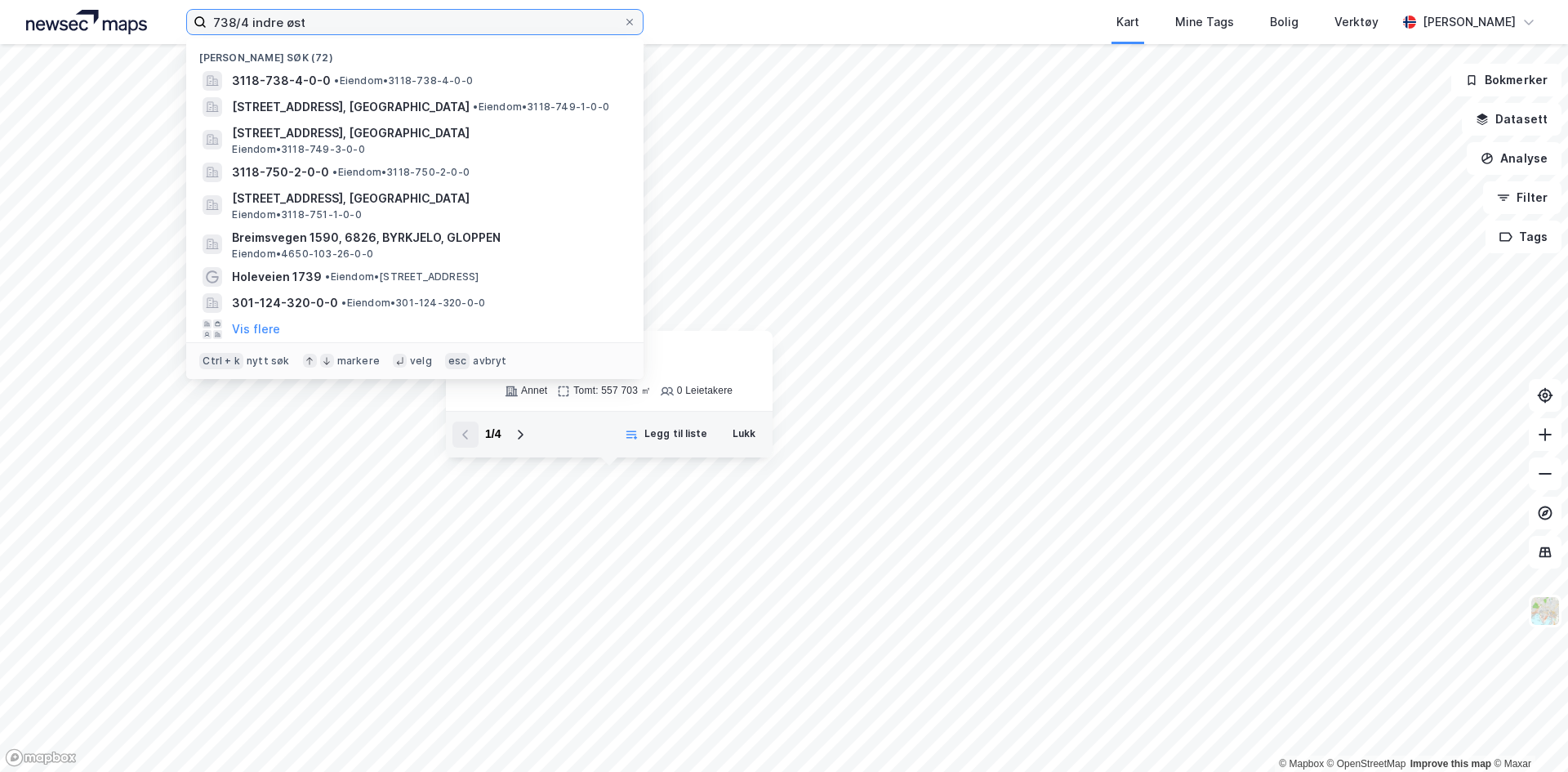
click at [234, 19] on input "738/4 indre øst" at bounding box center [415, 22] width 416 height 25
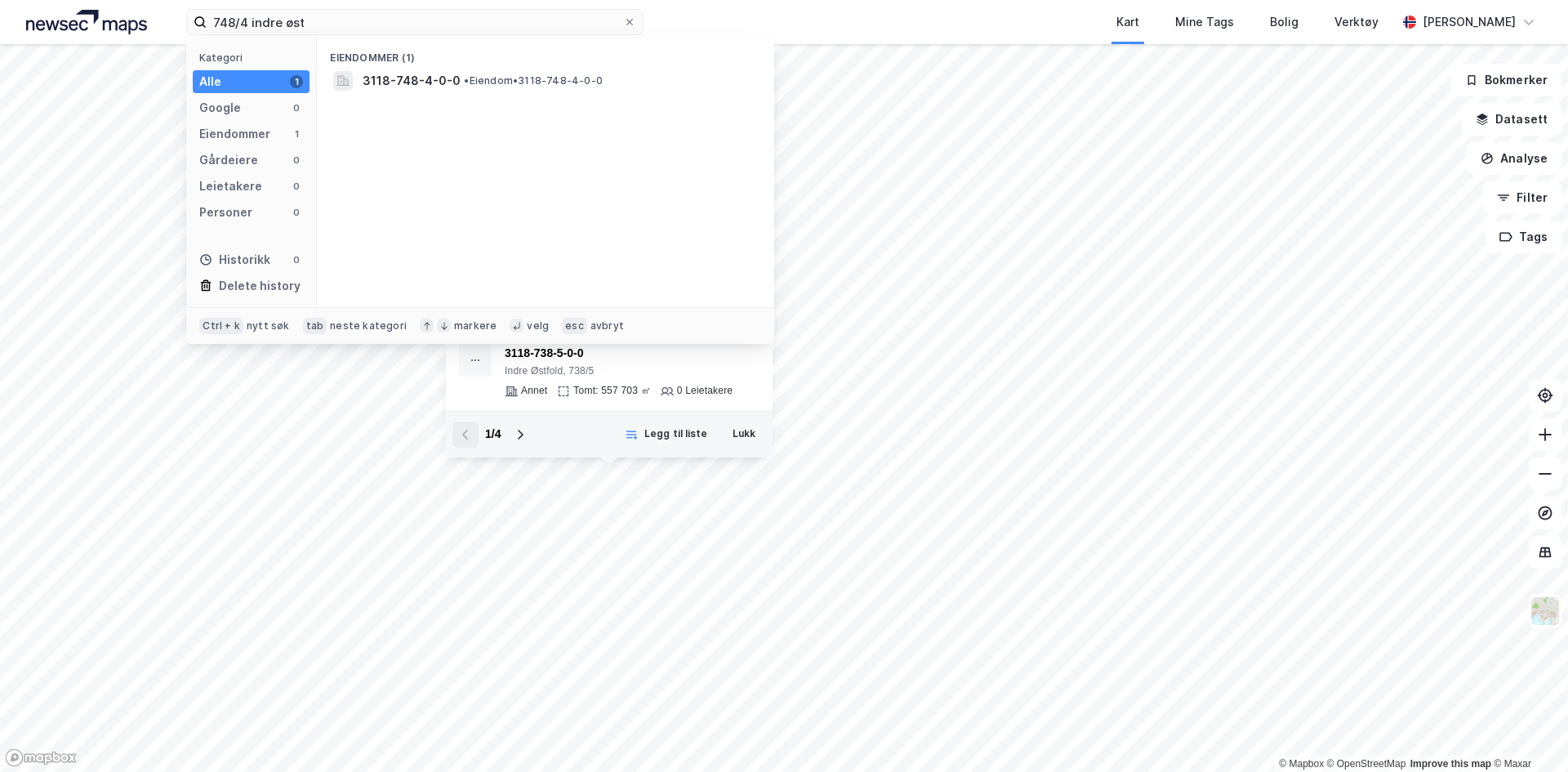
click at [490, 80] on span "• Eiendom • 3118-748-4-0-0" at bounding box center [533, 82] width 139 height 13
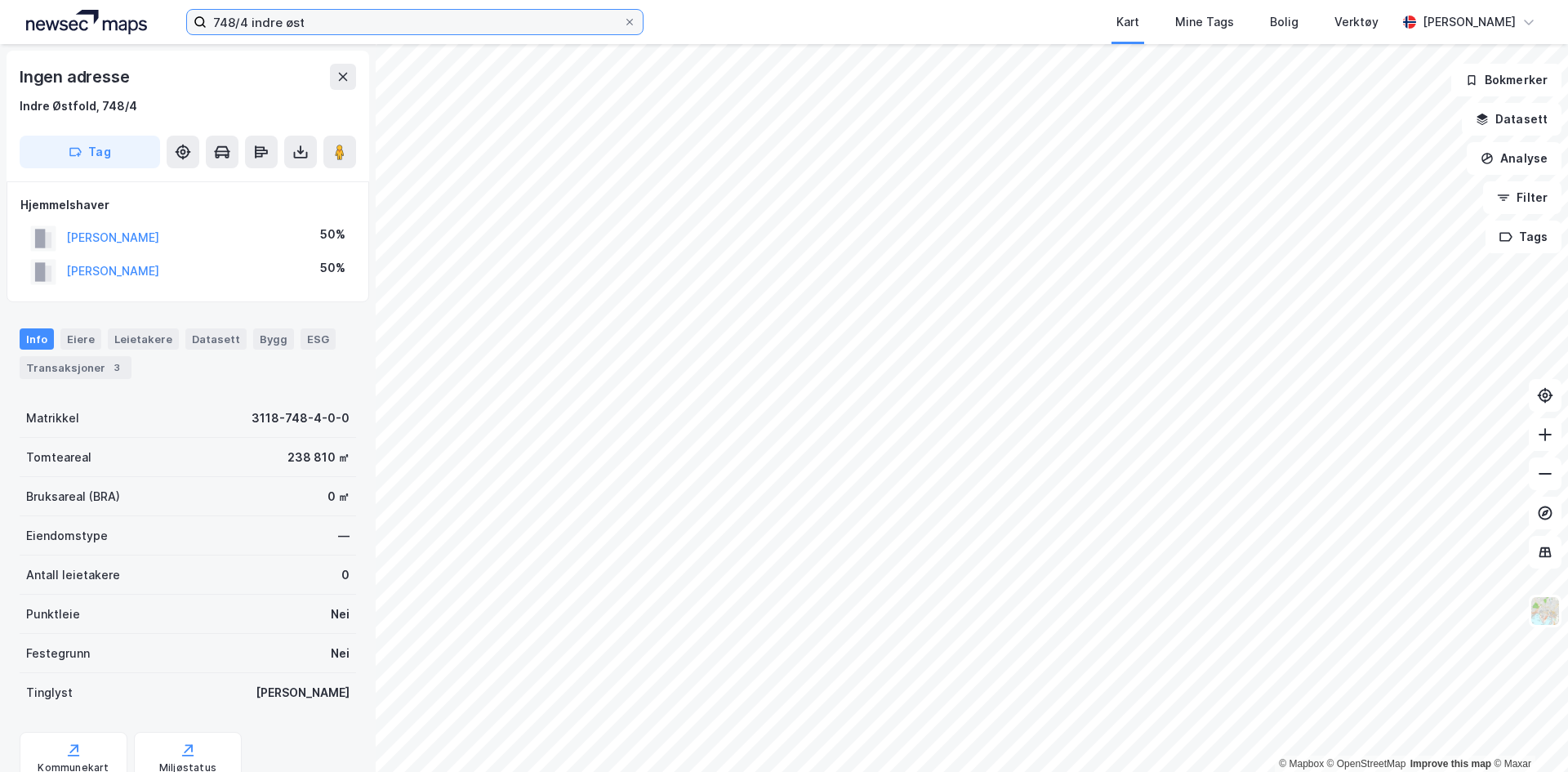
click at [232, 19] on input "748/4 indre øst" at bounding box center [415, 22] width 416 height 25
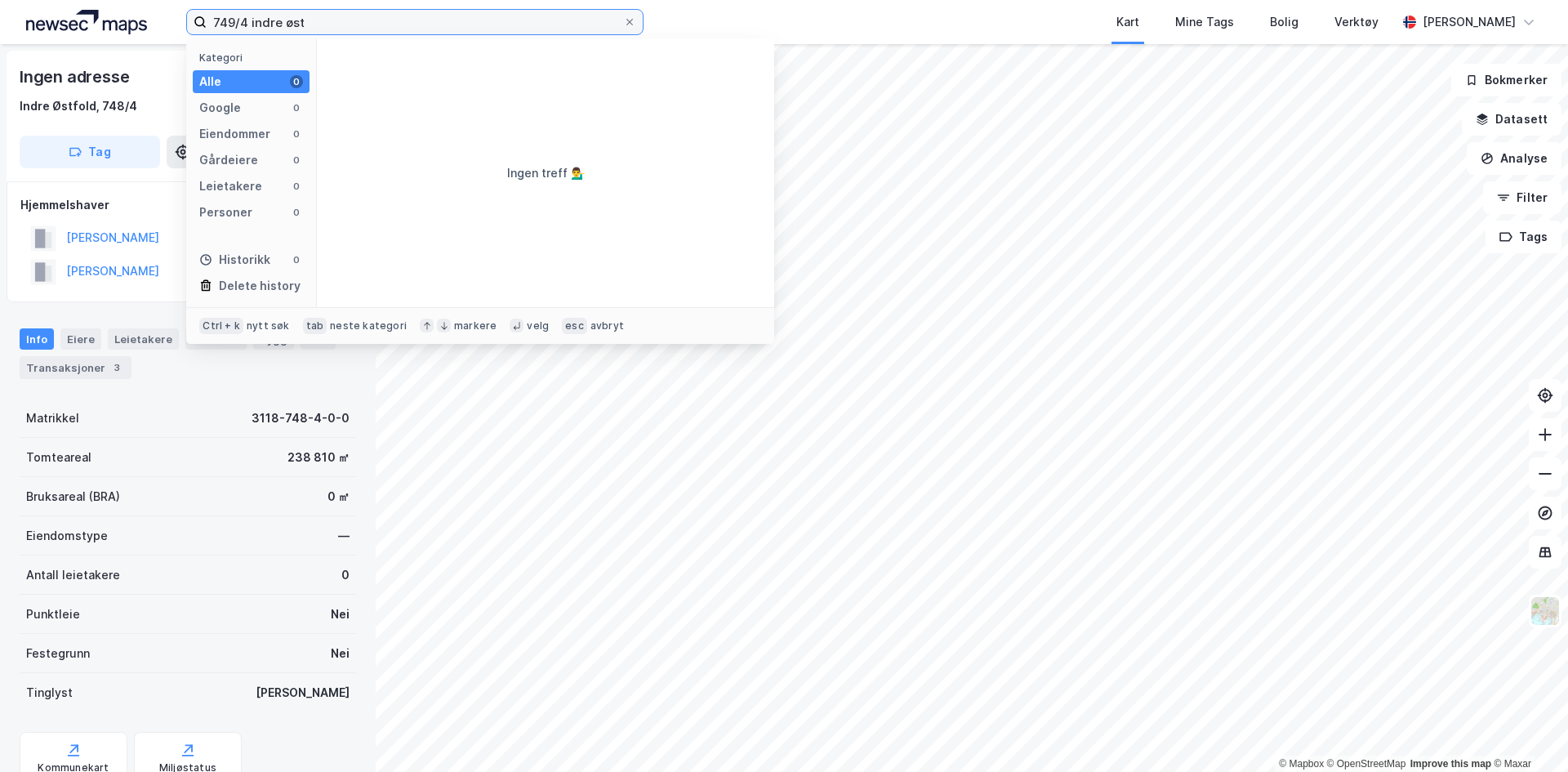
click at [246, 31] on input "749/4 indre øst" at bounding box center [415, 22] width 416 height 25
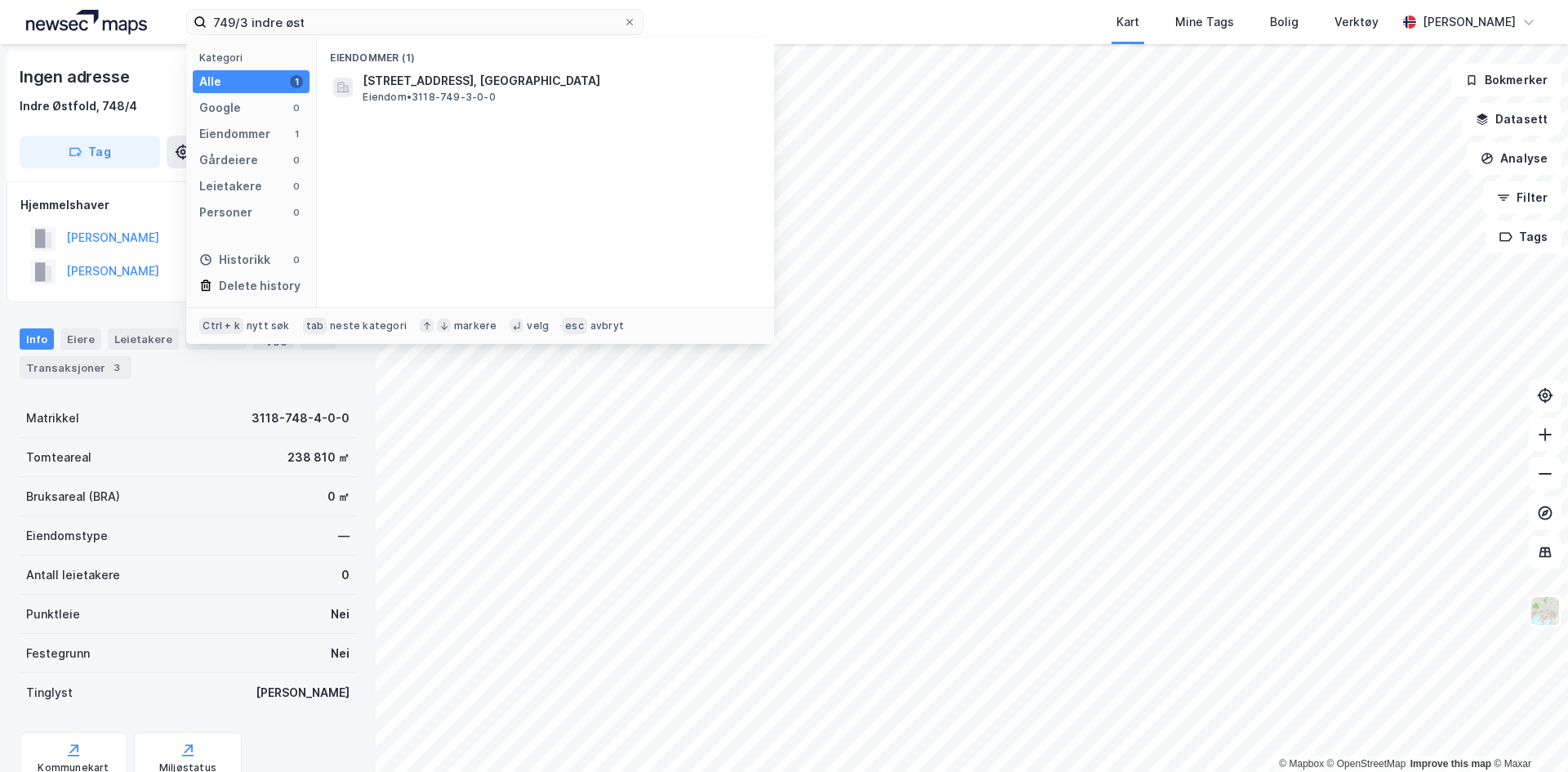
click at [405, 79] on span "[STREET_ADDRESS], [GEOGRAPHIC_DATA]" at bounding box center [558, 81] width 392 height 19
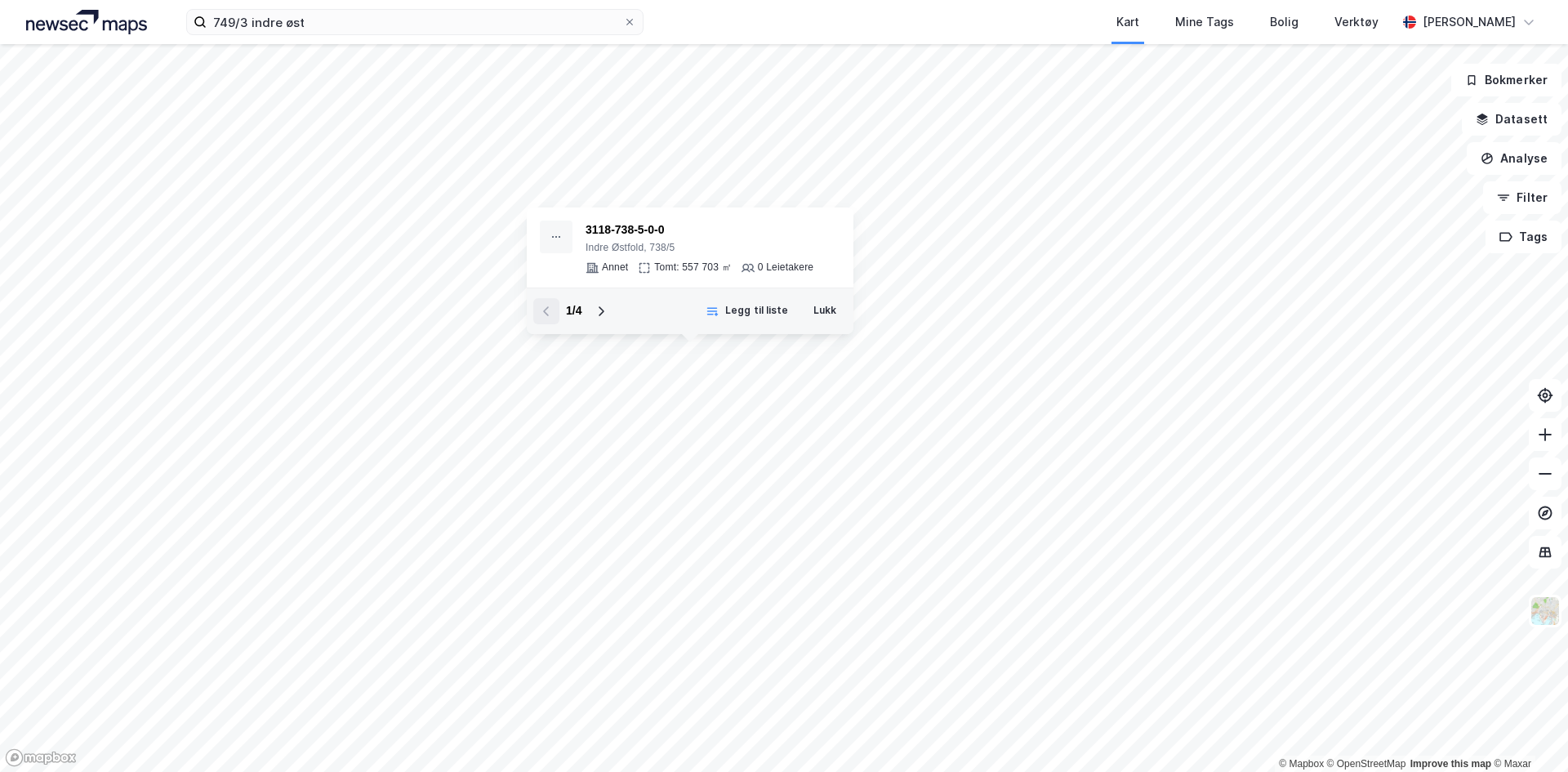
click at [598, 320] on button at bounding box center [600, 311] width 26 height 26
click at [594, 306] on div "4 / 4" at bounding box center [573, 311] width 81 height 26
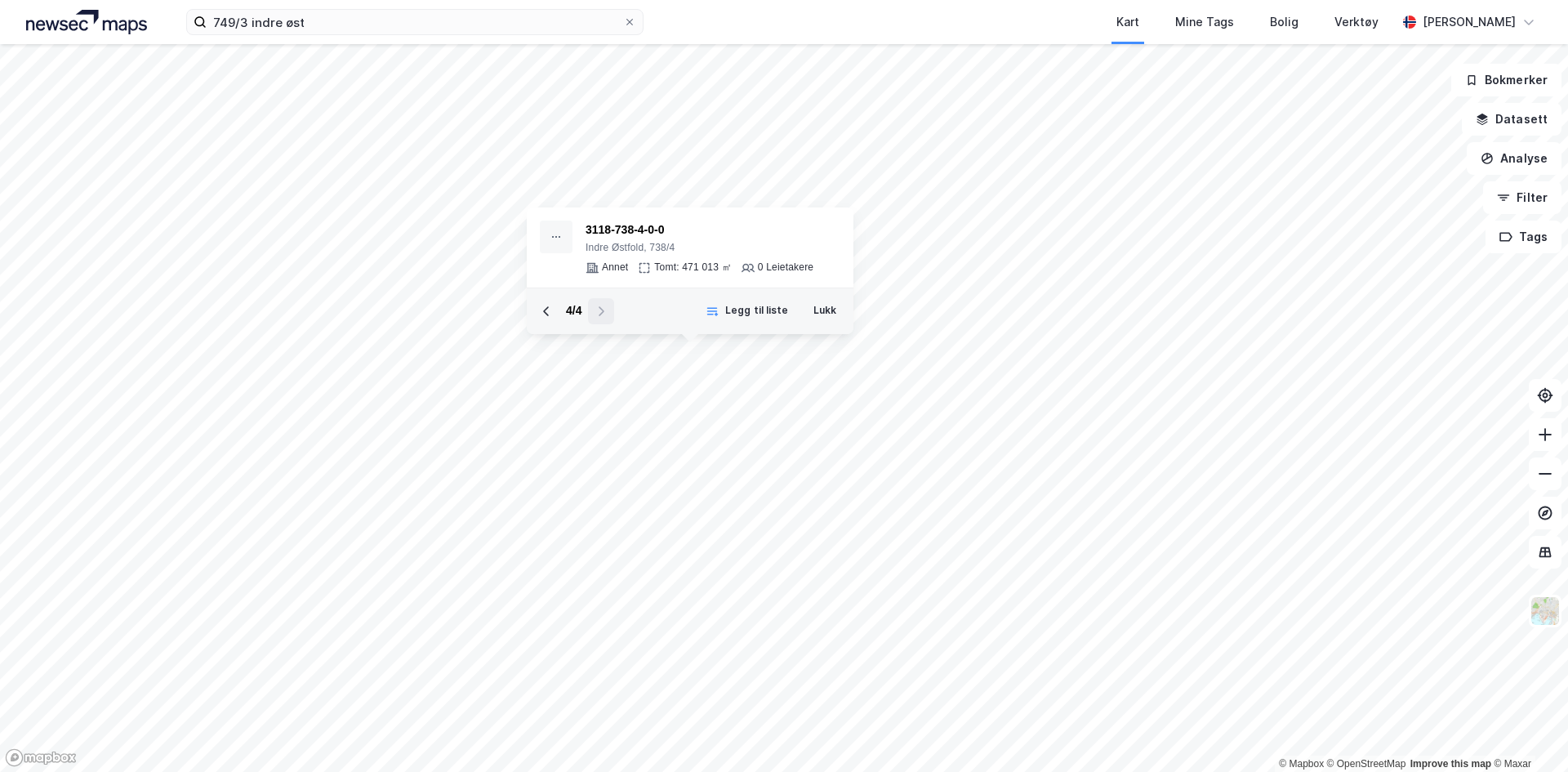
click at [598, 312] on div "4 / 4" at bounding box center [573, 311] width 81 height 26
click at [552, 325] on div "1 / 4 Legg til liste Lukk" at bounding box center [689, 311] width 327 height 47
click at [608, 317] on icon at bounding box center [601, 312] width 13 height 13
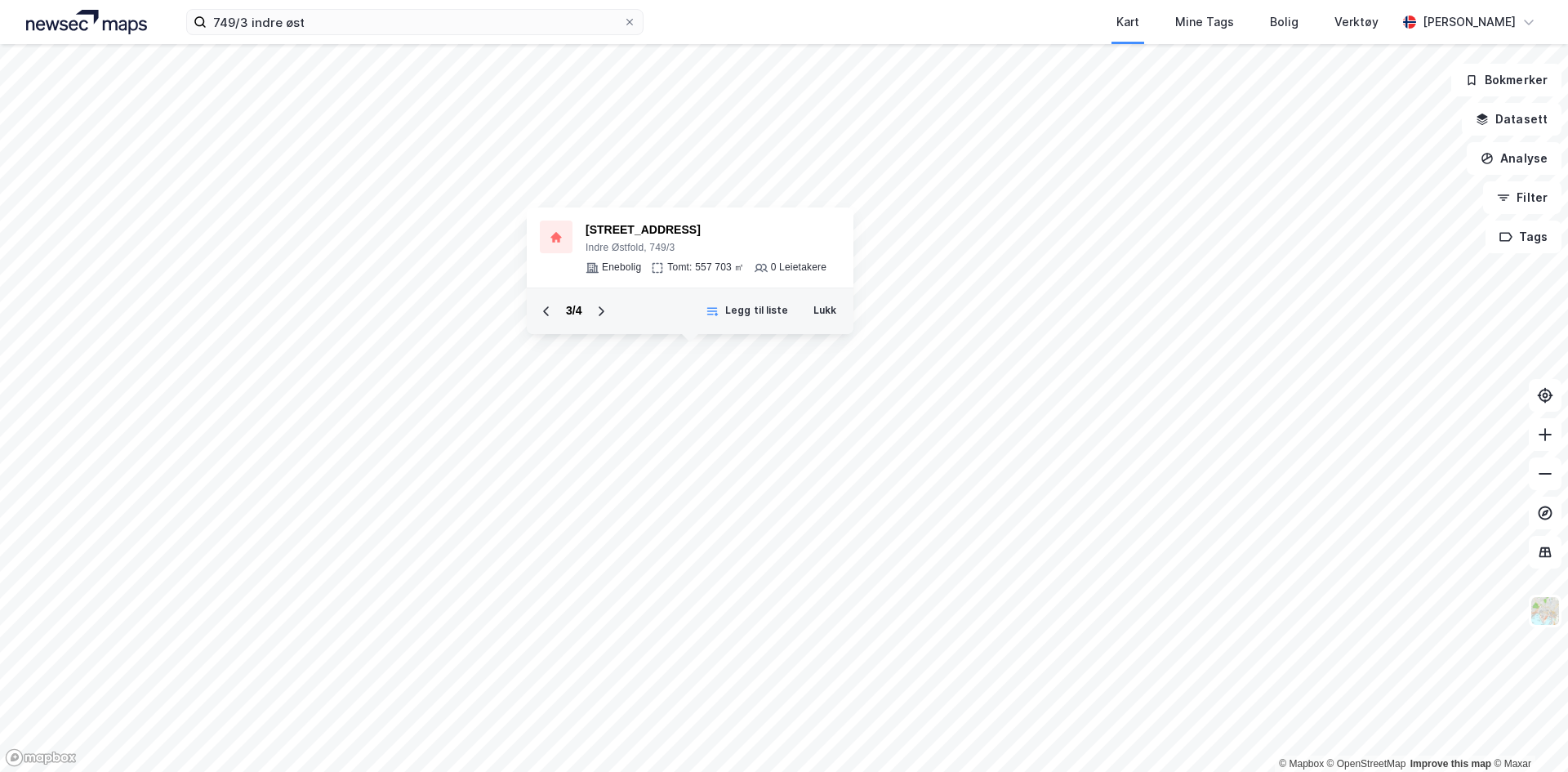
click at [608, 317] on icon at bounding box center [601, 312] width 13 height 13
click at [544, 315] on icon at bounding box center [546, 312] width 13 height 13
click at [602, 314] on icon at bounding box center [602, 311] width 6 height 10
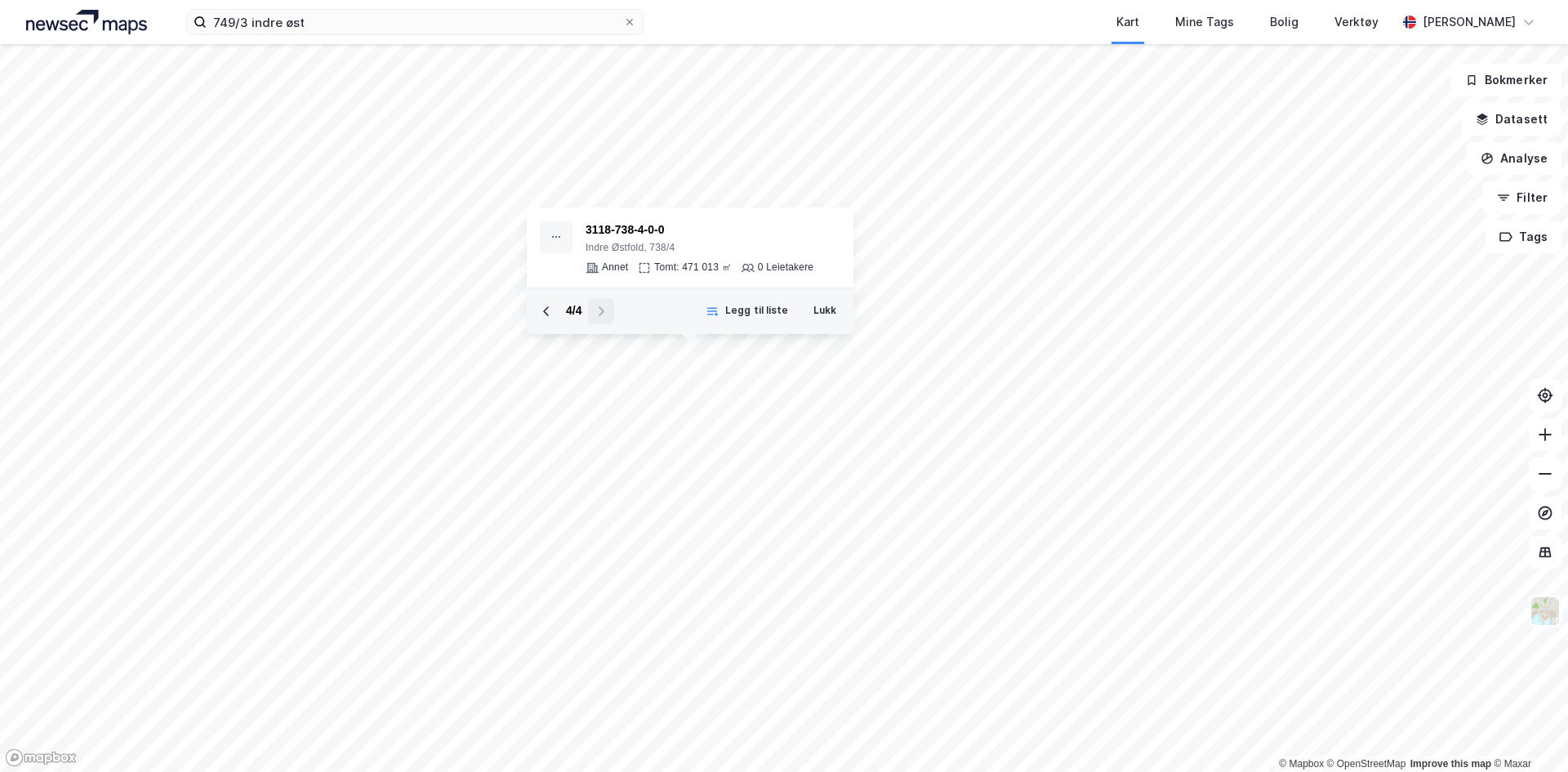
click at [602, 314] on div "4 / 4" at bounding box center [573, 311] width 81 height 26
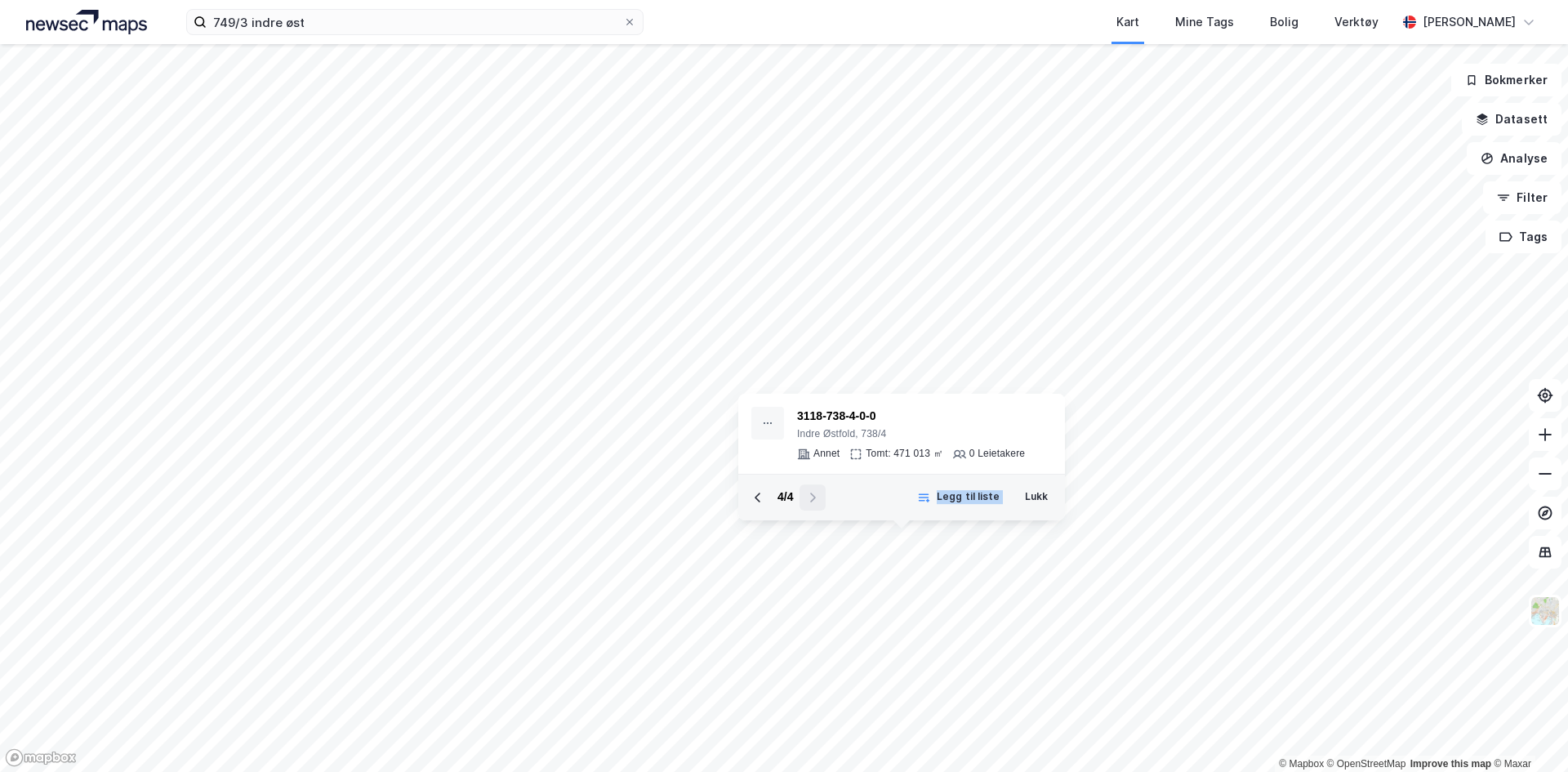
click at [1032, 500] on button "Lukk" at bounding box center [1036, 497] width 44 height 26
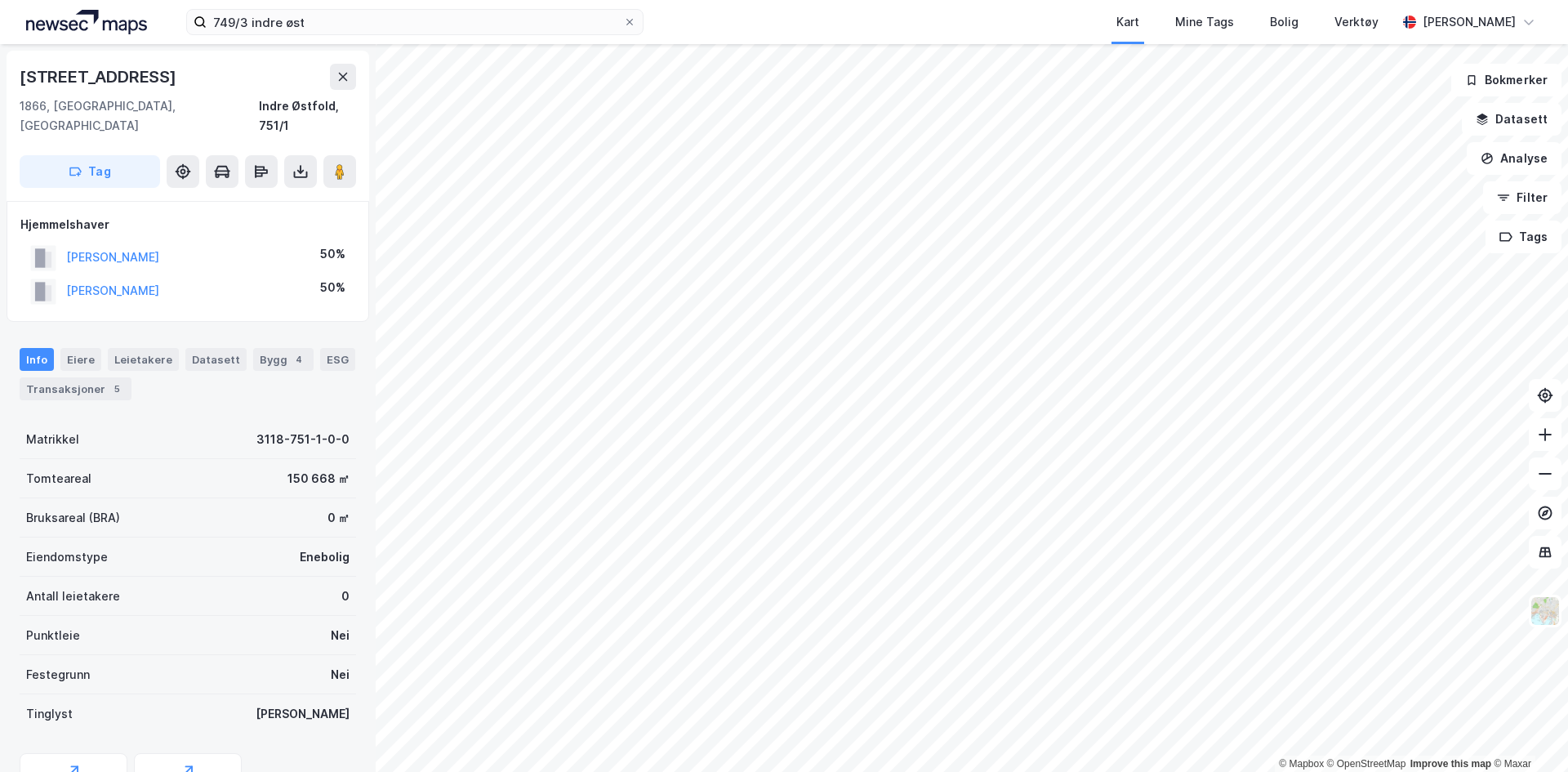
click at [269, 348] on div "Bygg 4" at bounding box center [283, 360] width 60 height 23
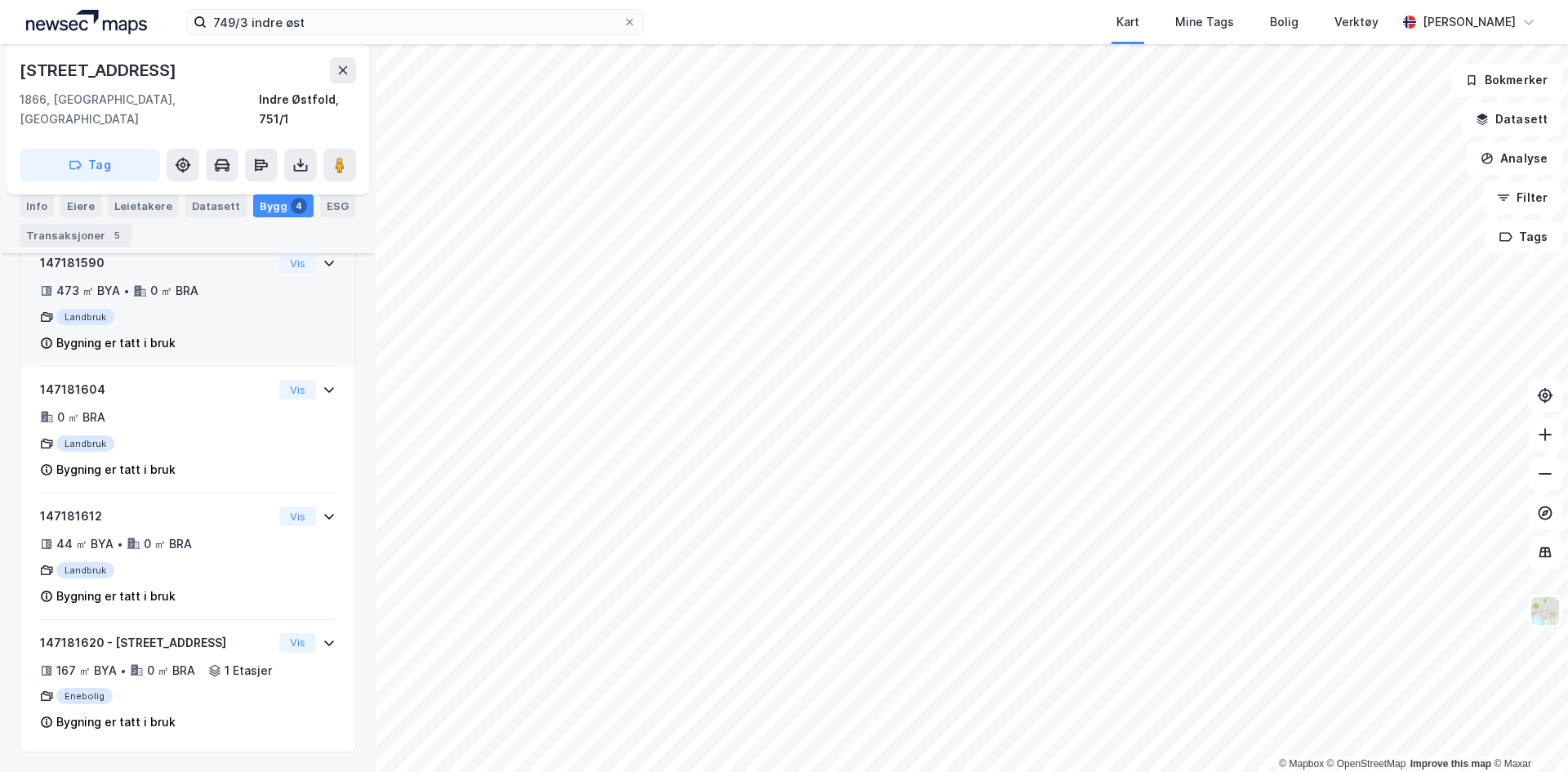
scroll to position [202, 0]
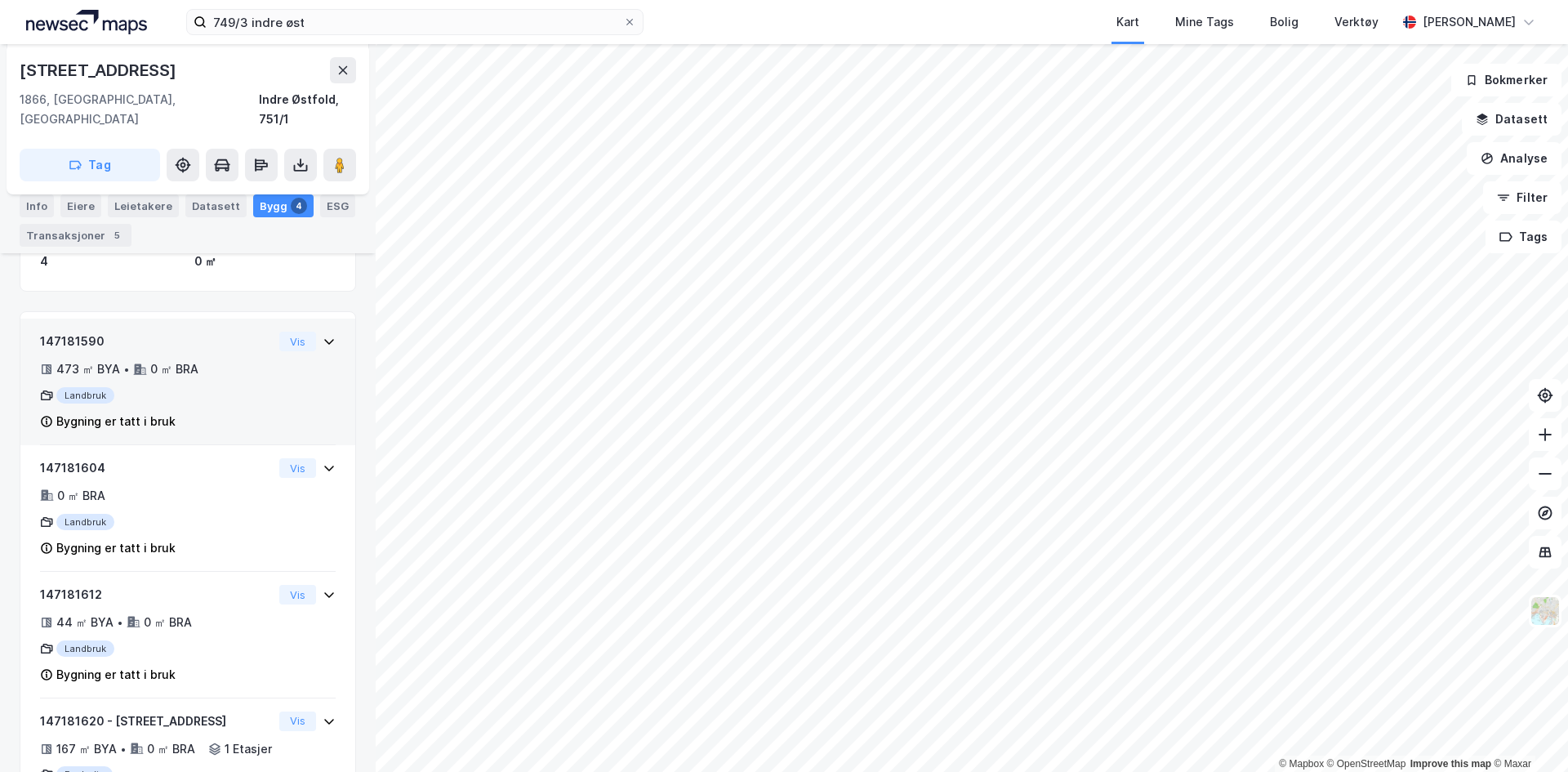
click at [309, 332] on div "Vis" at bounding box center [307, 341] width 57 height 19
click at [322, 335] on icon at bounding box center [329, 341] width 13 height 13
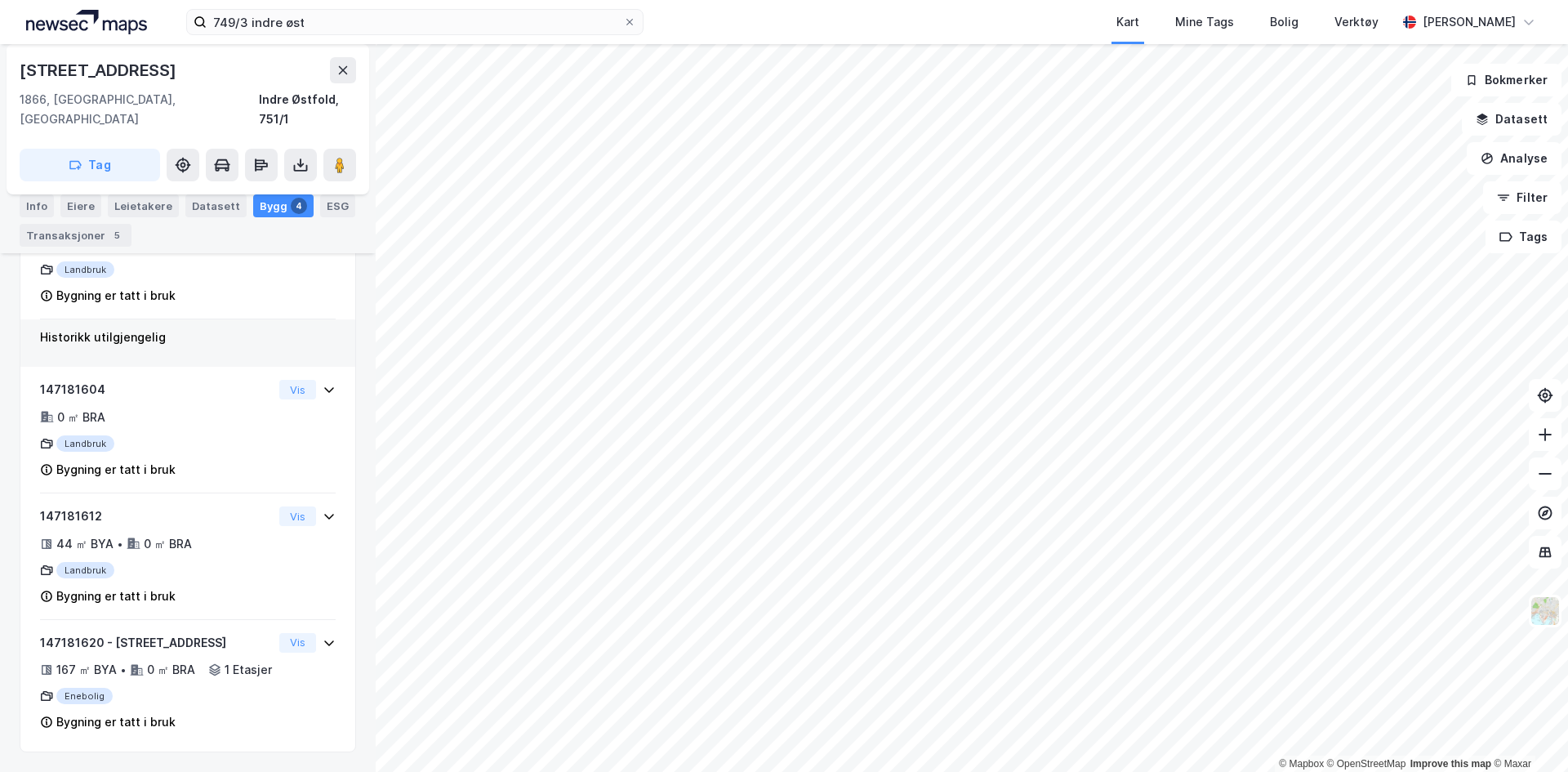
scroll to position [0, 0]
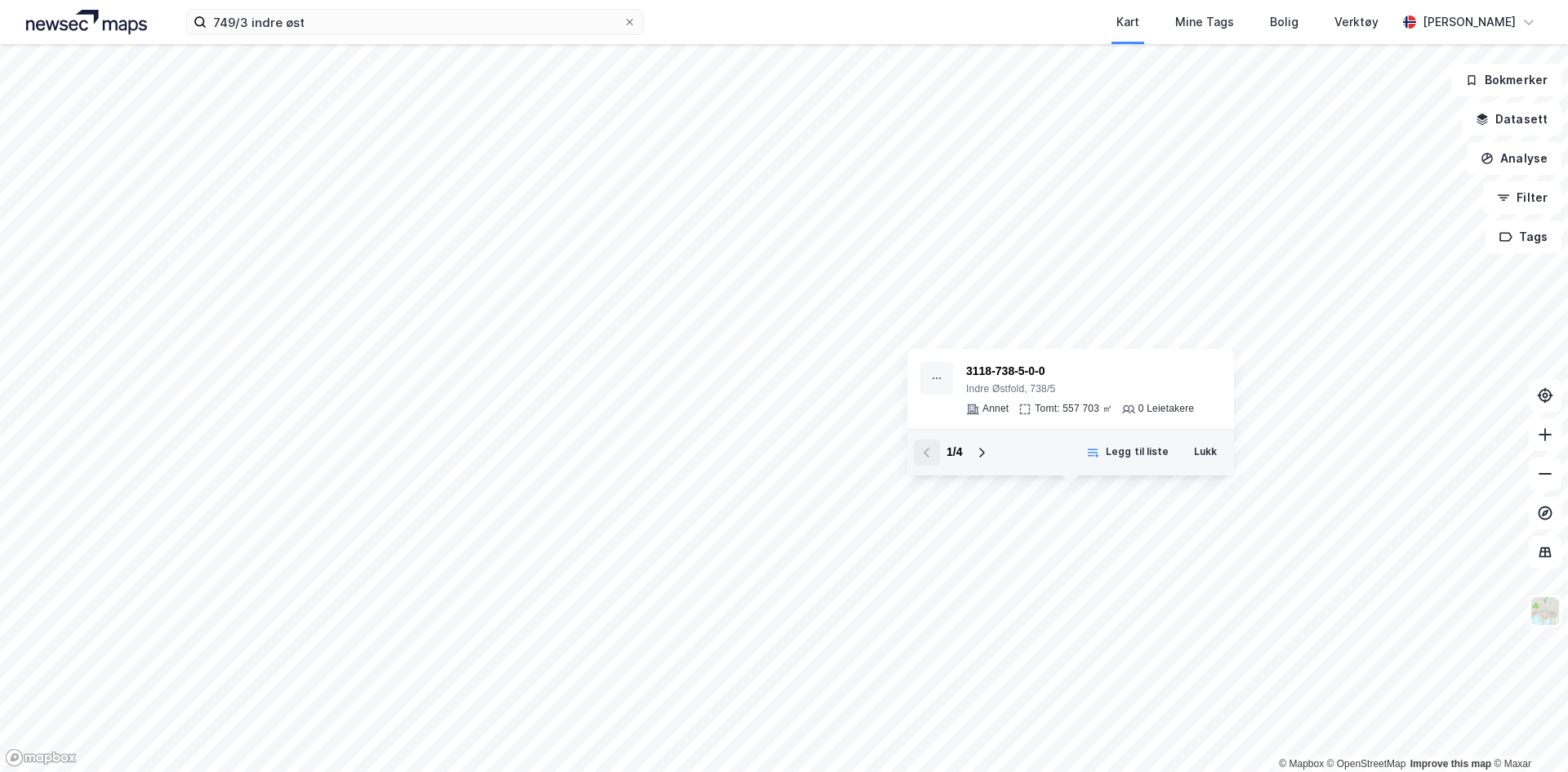
click at [1022, 377] on div "3118-738-5-0-0" at bounding box center [1080, 371] width 228 height 19
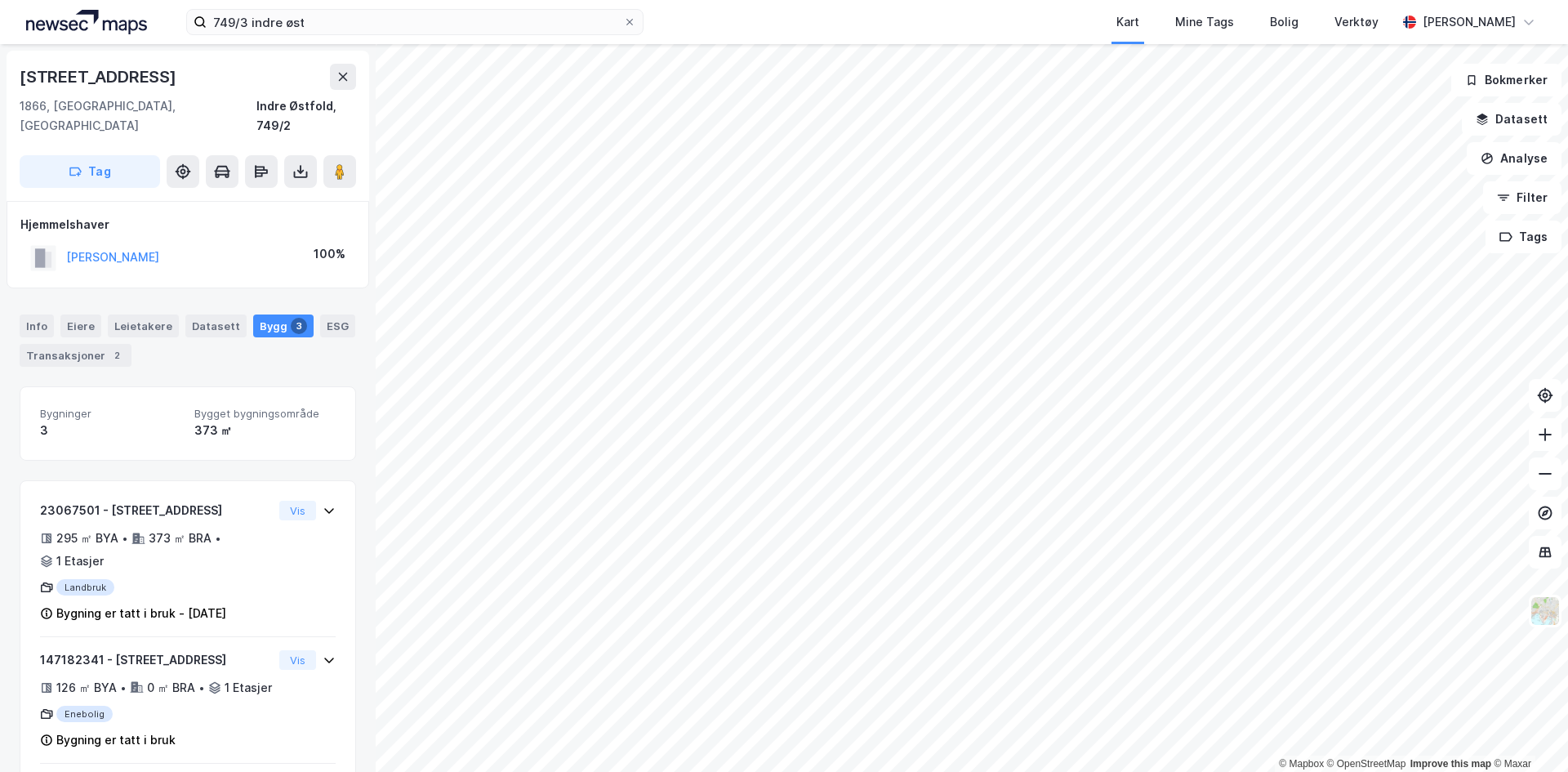
scroll to position [1, 0]
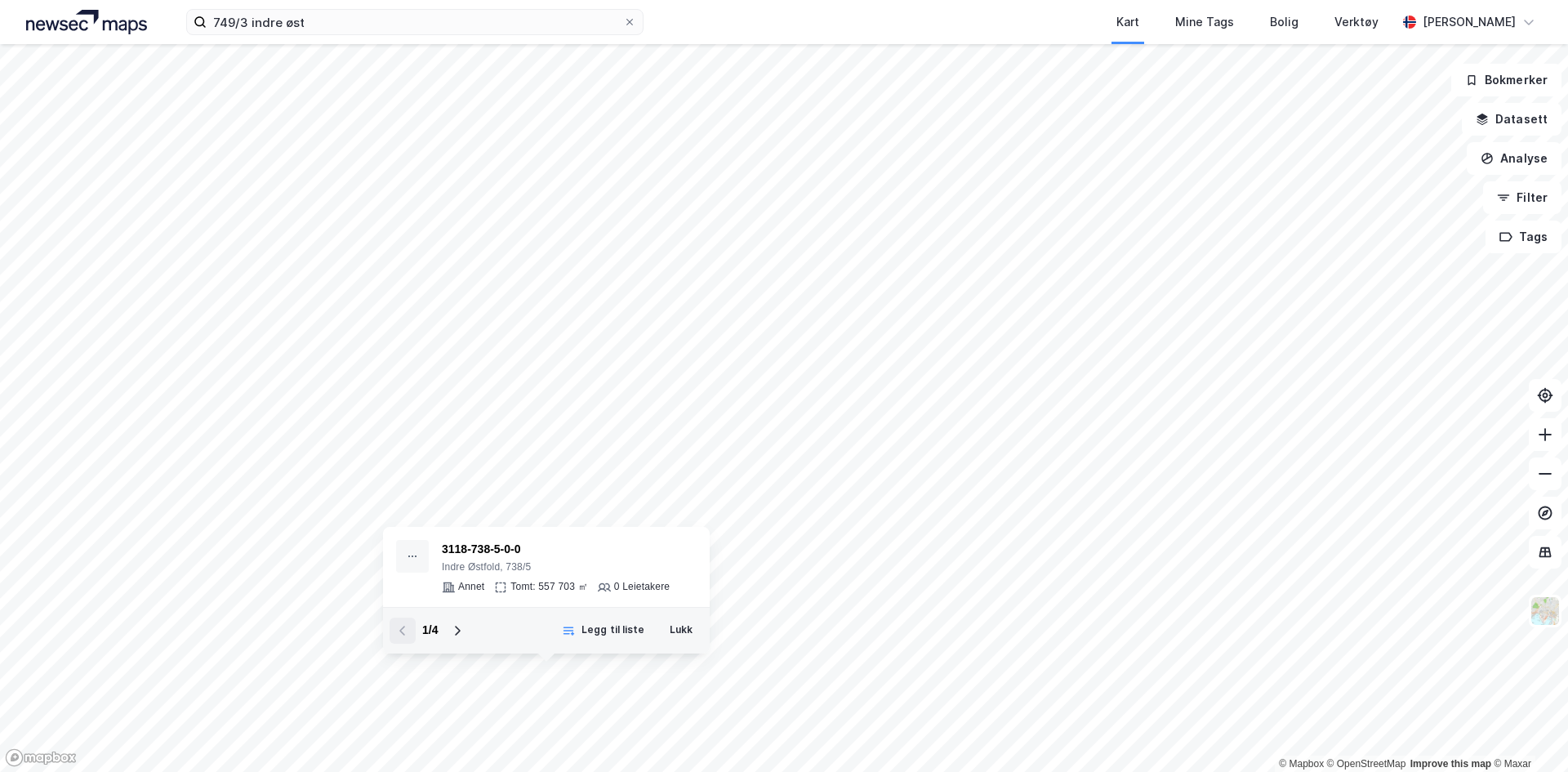
click at [515, 568] on div "Indre Østfold, 738/5" at bounding box center [556, 568] width 228 height 13
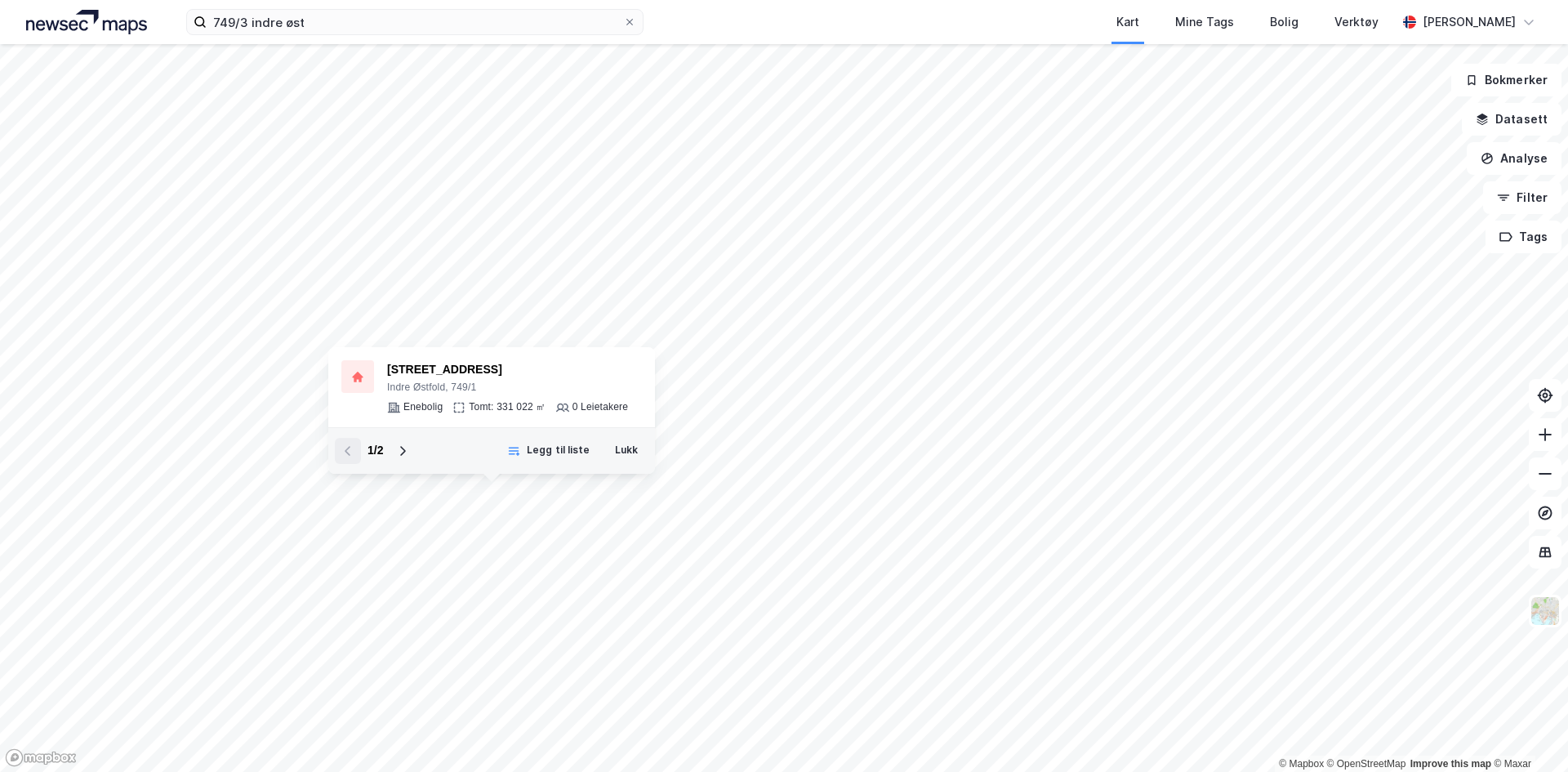
click at [442, 385] on div "Indre Østfold, 749/1" at bounding box center [507, 388] width 241 height 13
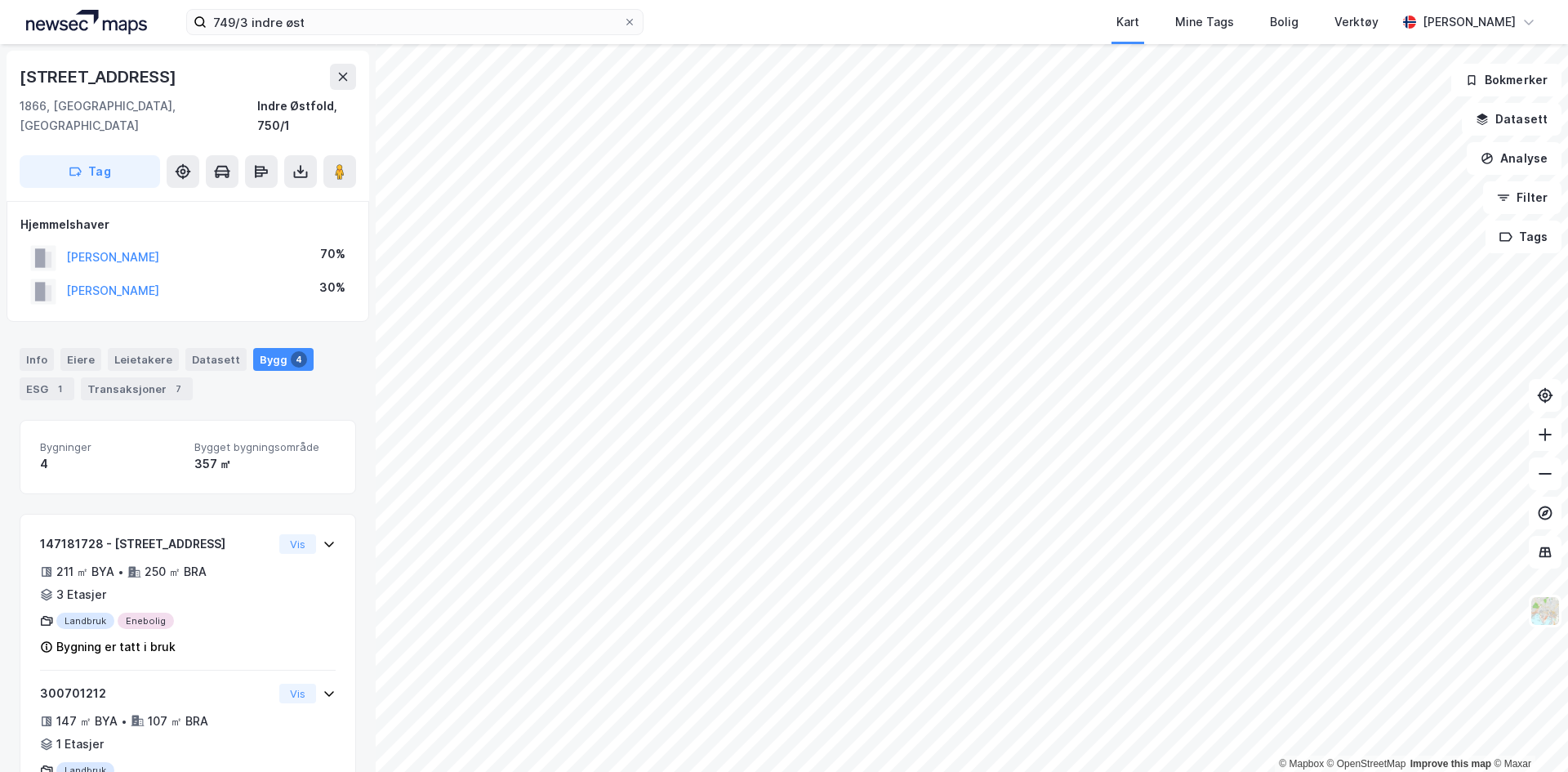
scroll to position [1, 0]
click at [244, 25] on input "749/3 indre øst" at bounding box center [415, 22] width 416 height 25
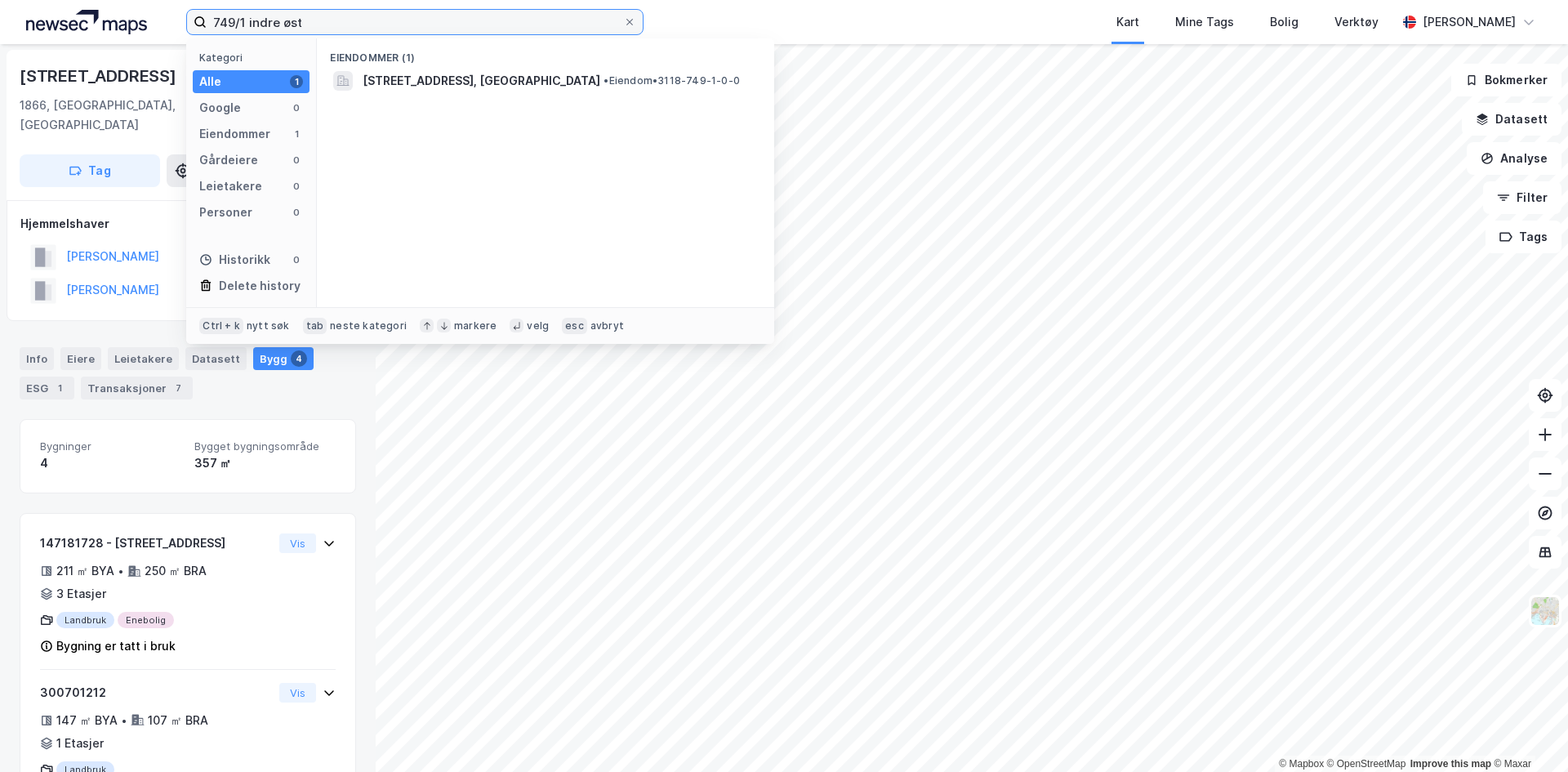
type input "749/1 indre øst"
click at [424, 73] on span "[STREET_ADDRESS], [GEOGRAPHIC_DATA]" at bounding box center [481, 81] width 238 height 19
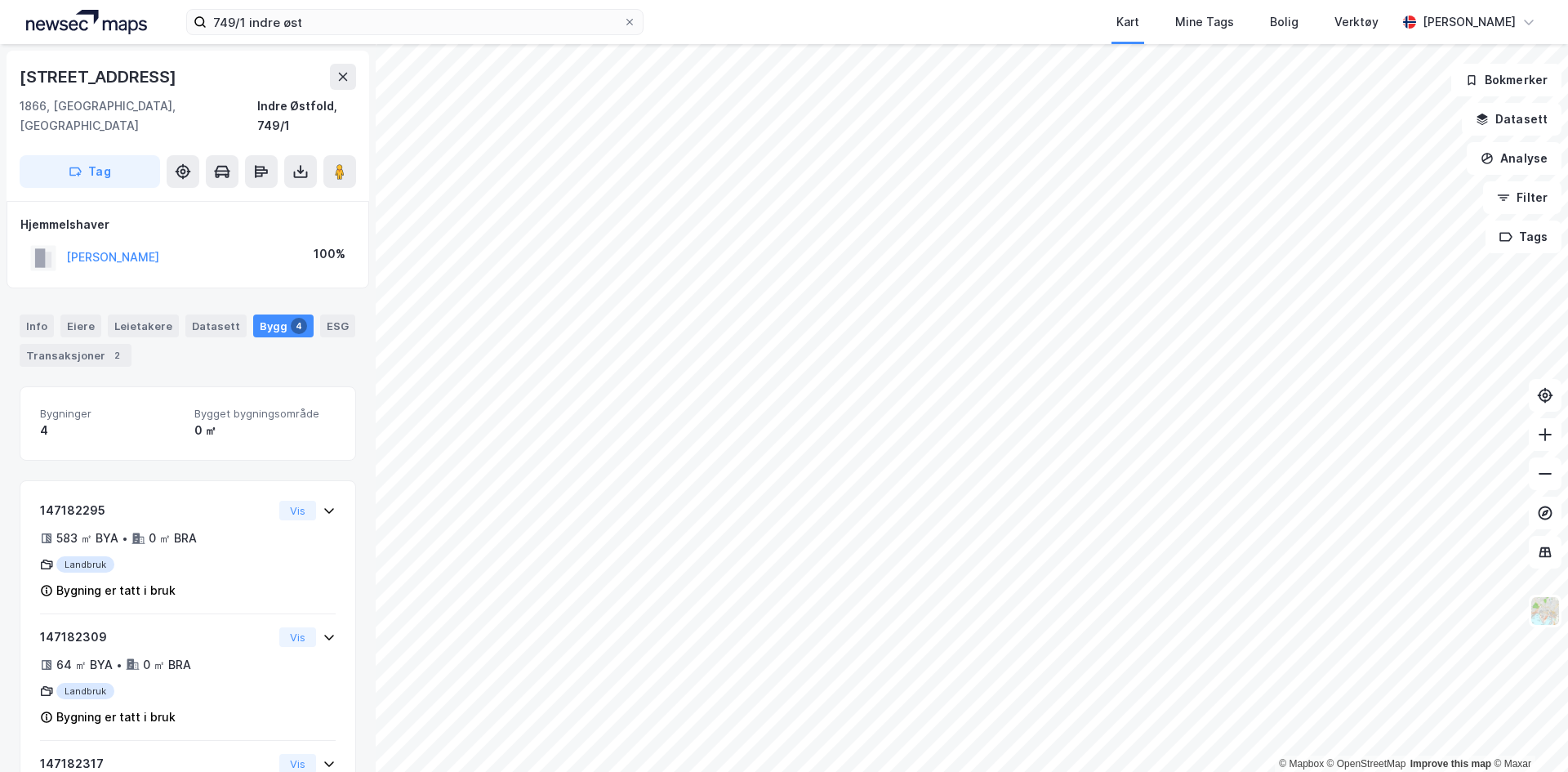
scroll to position [1, 0]
